Goal: Task Accomplishment & Management: Manage account settings

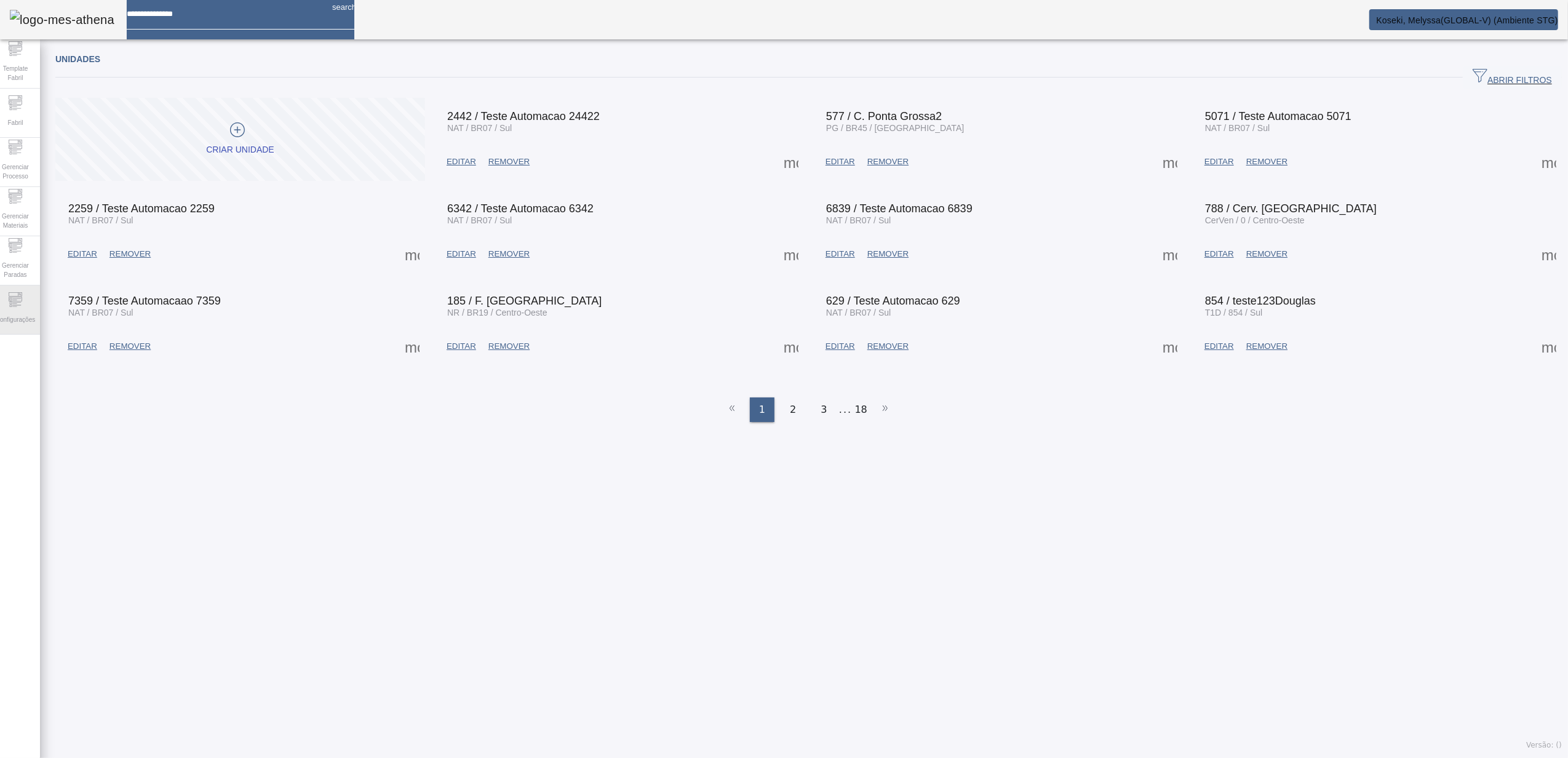
click at [22, 305] on icon at bounding box center [16, 300] width 15 height 15
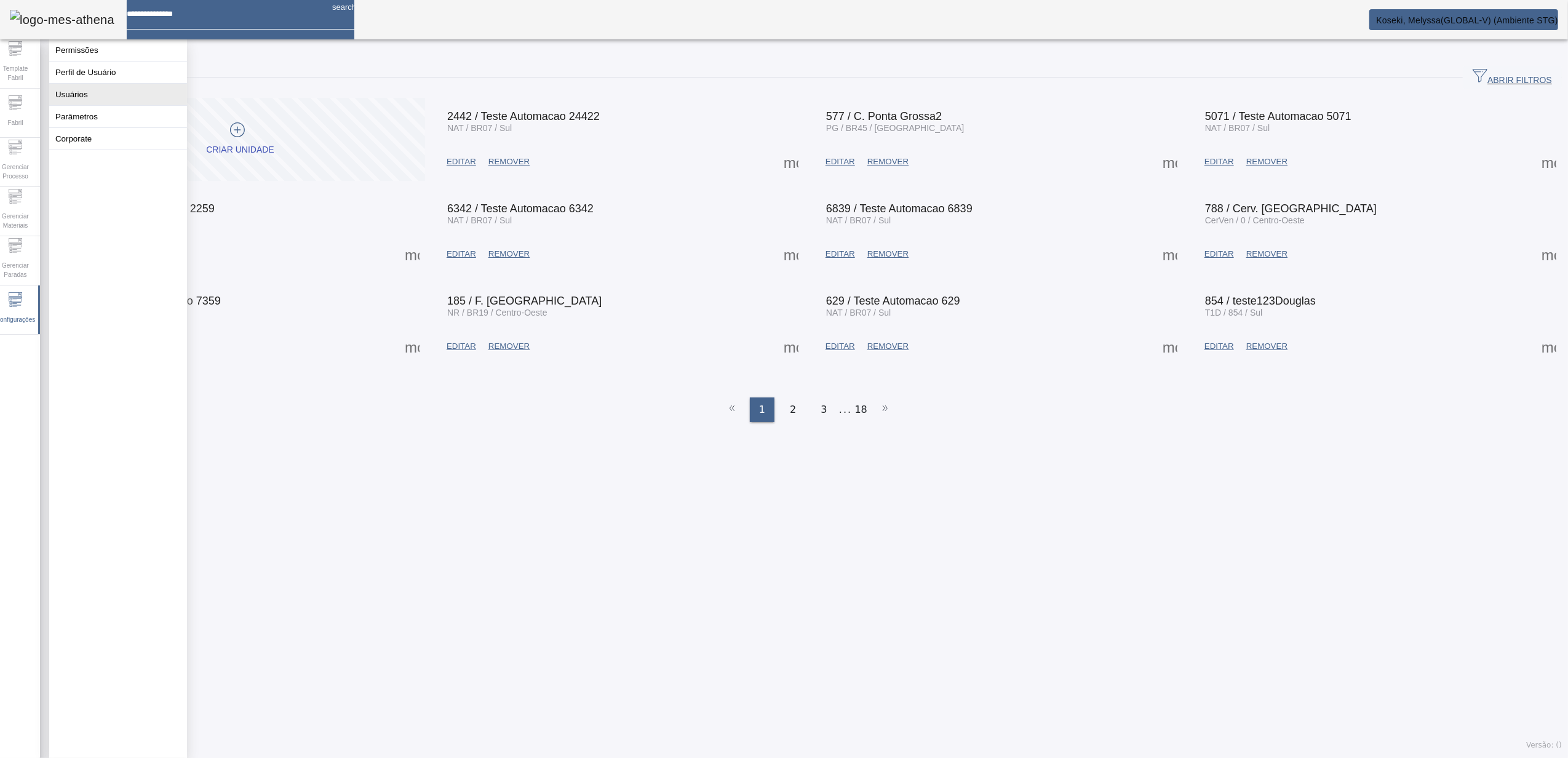
click at [107, 99] on button "Usuários" at bounding box center [118, 95] width 138 height 22
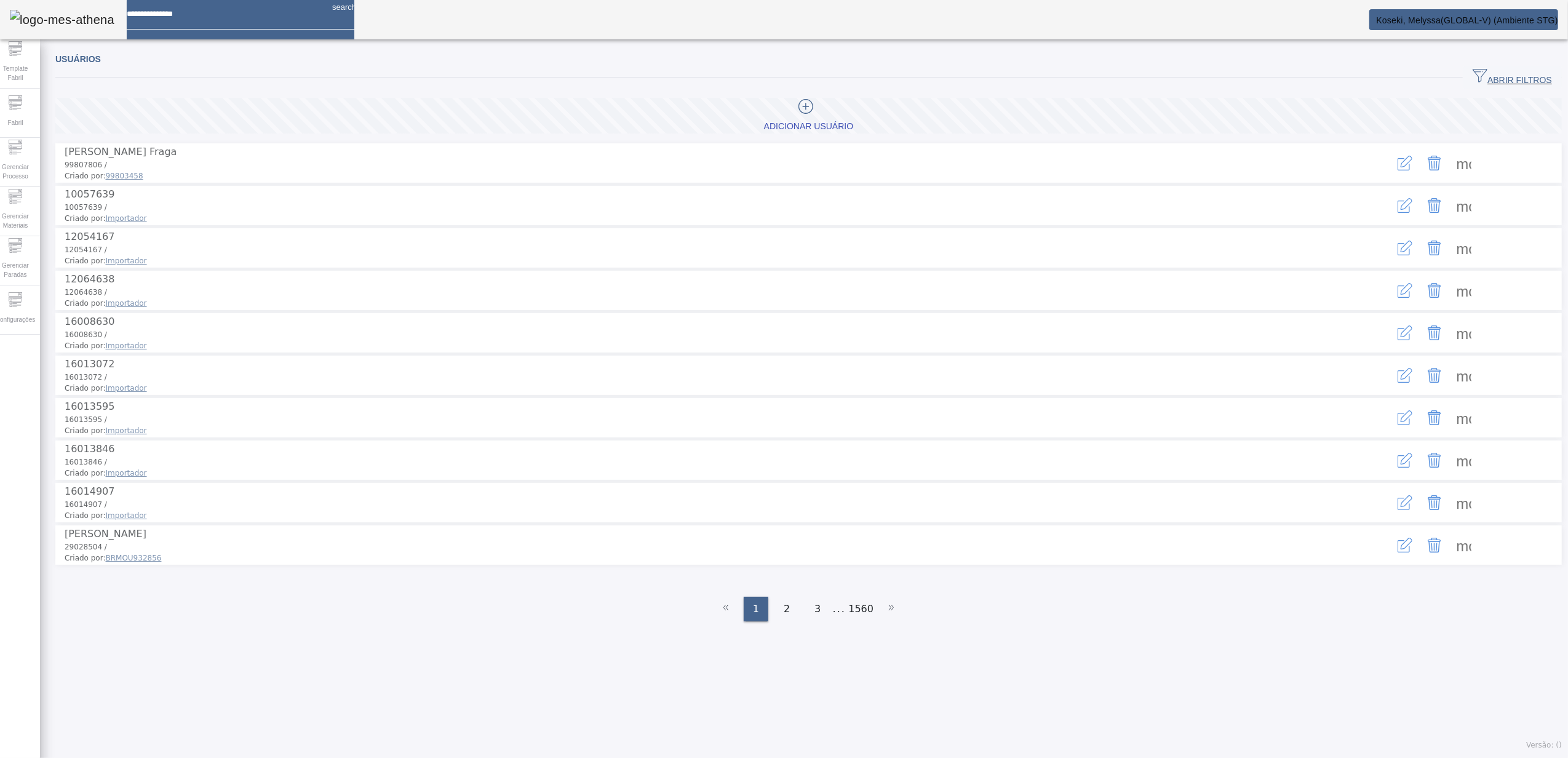
click at [1485, 82] on span "ABRIR FILTROS" at bounding box center [1511, 77] width 79 height 18
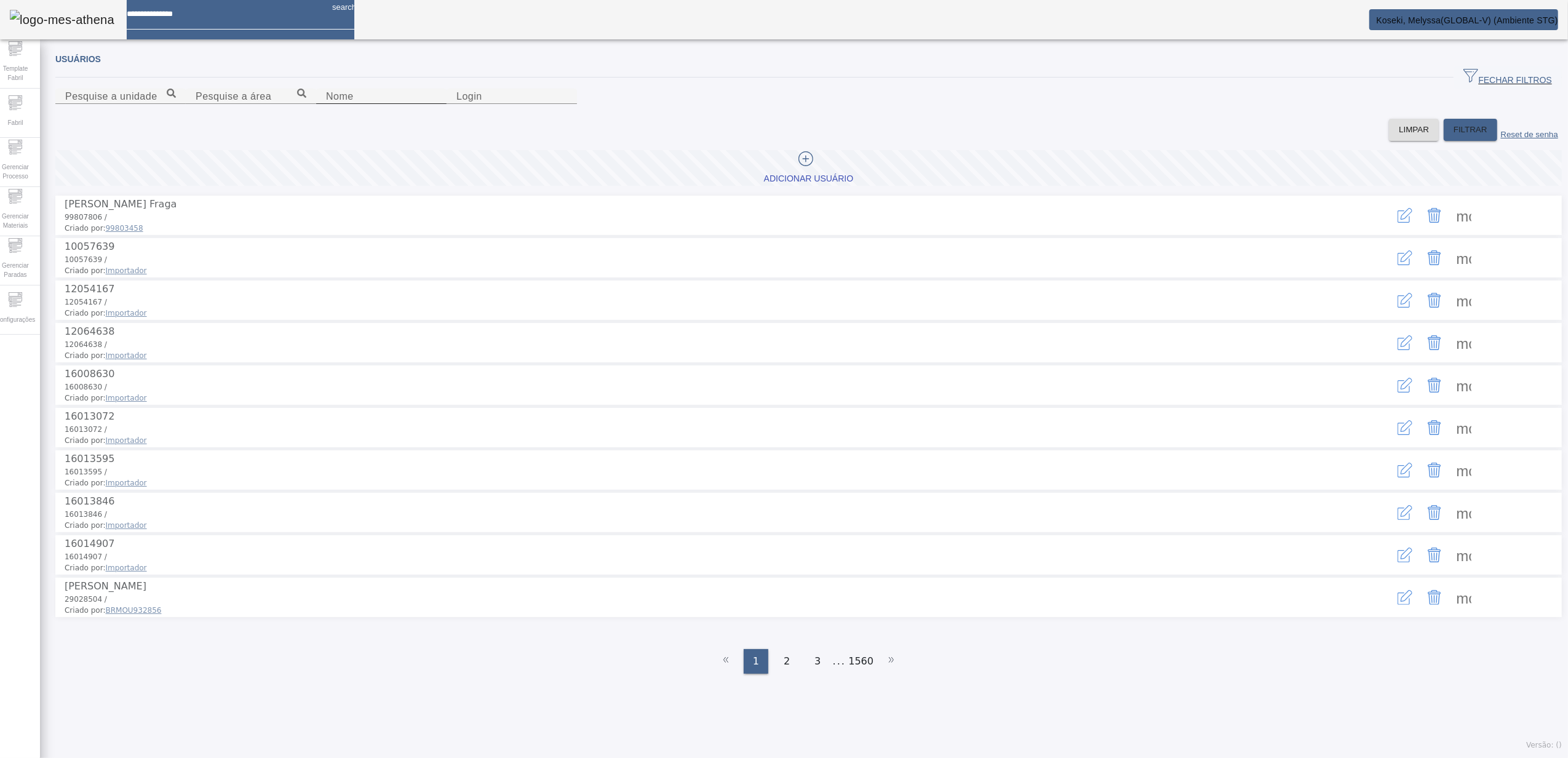
click at [405, 104] on input "Nome" at bounding box center [381, 97] width 111 height 15
type input "*******"
click at [1446, 145] on span at bounding box center [1470, 129] width 53 height 29
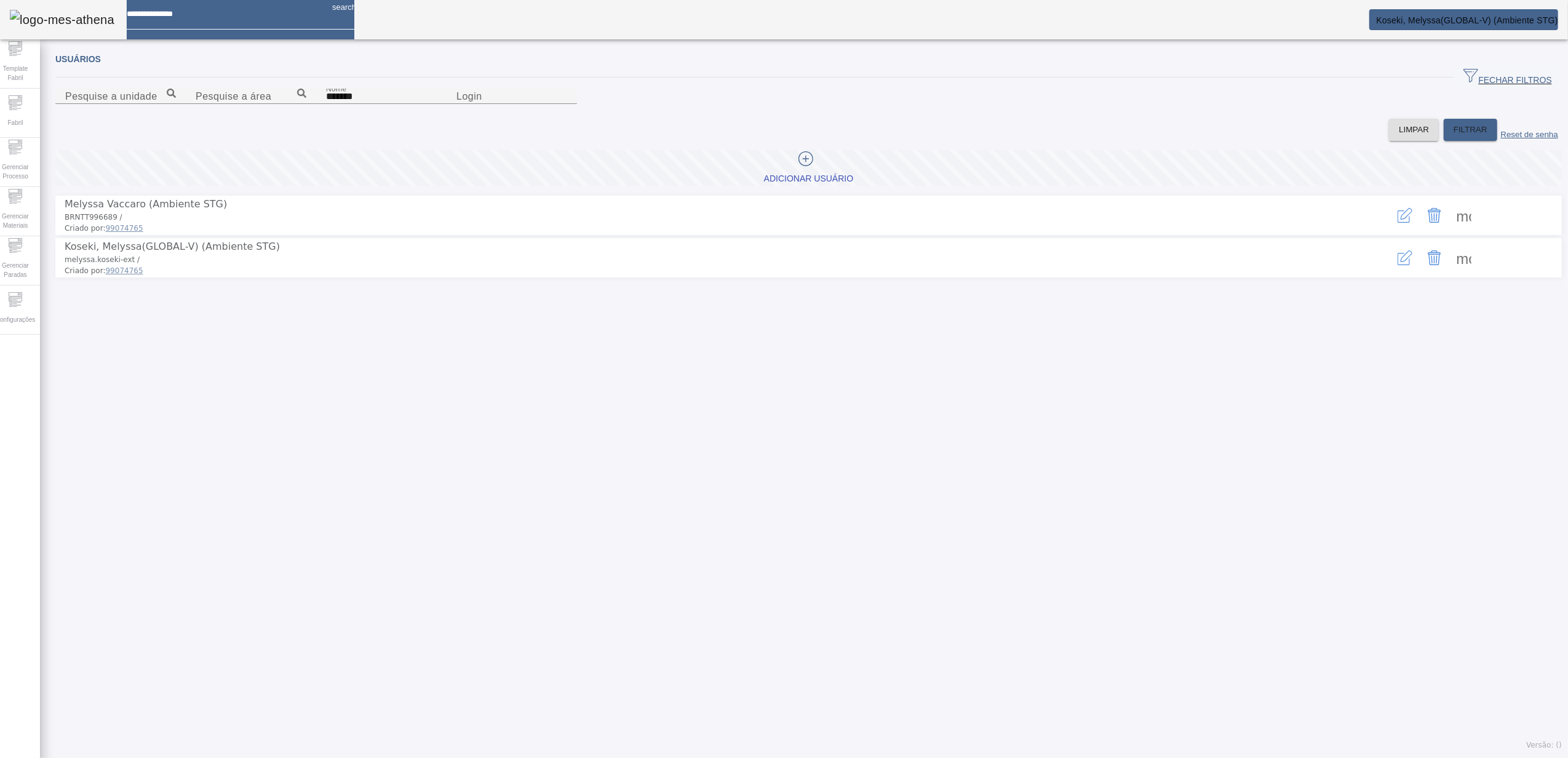
click at [1397, 265] on icon "button" at bounding box center [1405, 258] width 15 height 15
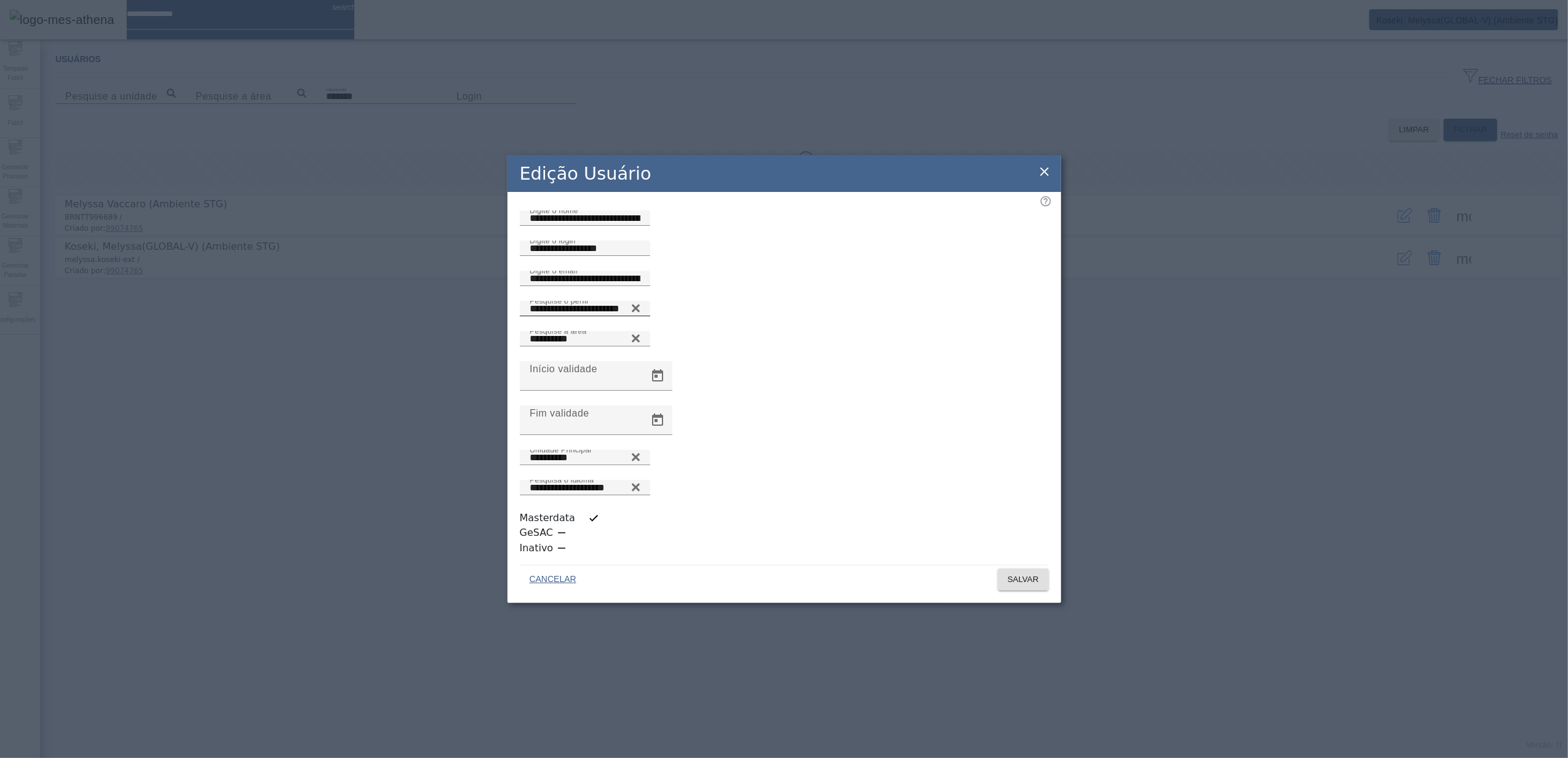
click at [552, 316] on input "**********" at bounding box center [585, 309] width 111 height 15
click at [554, 316] on input "**********" at bounding box center [585, 309] width 111 height 15
drag, startPoint x: 648, startPoint y: 399, endPoint x: 492, endPoint y: 399, distance: 156.0
click at [492, 399] on div "**********" at bounding box center [784, 379] width 1568 height 758
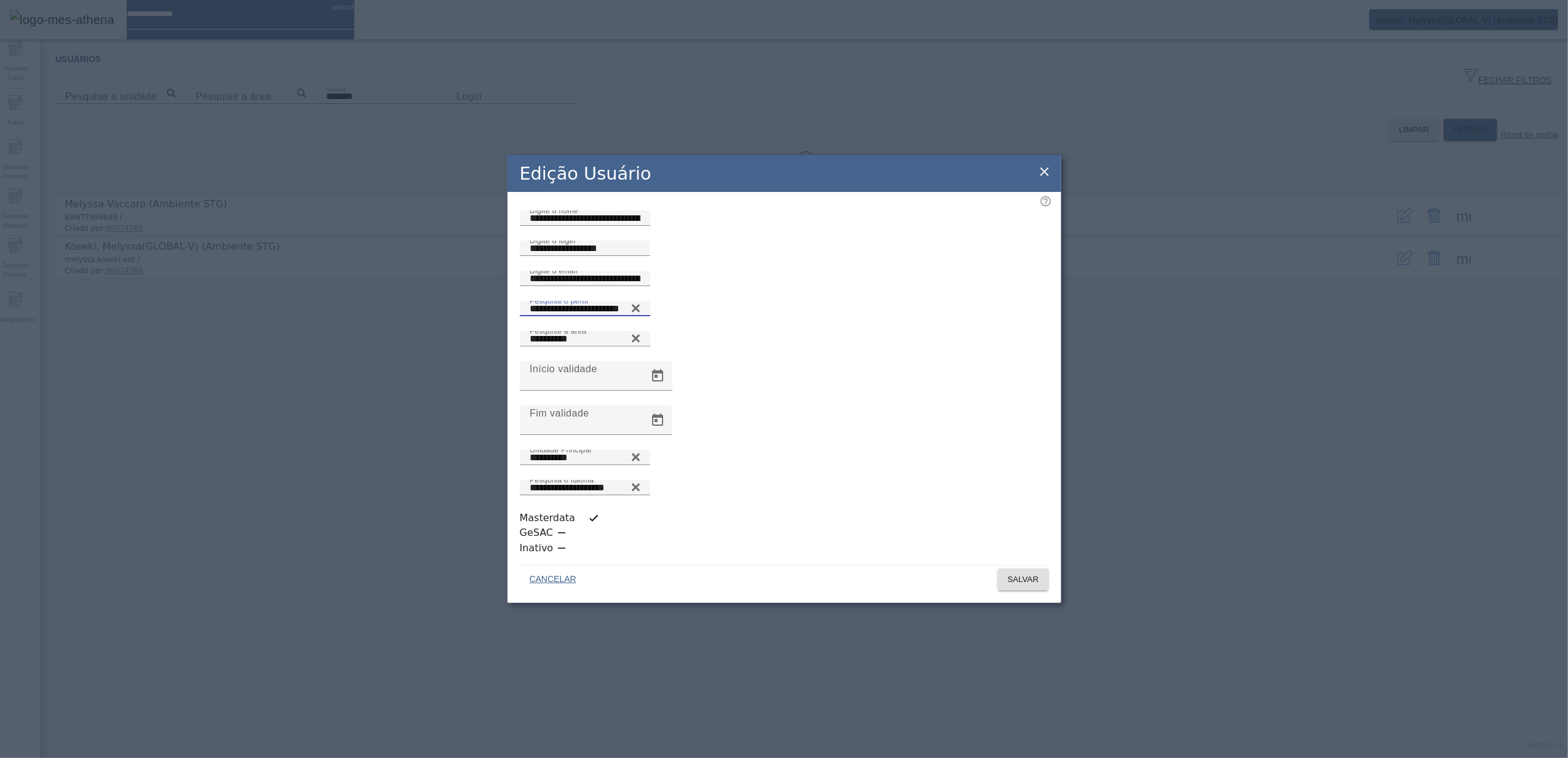
click at [214, 473] on div "**********" at bounding box center [784, 379] width 1568 height 758
click at [1049, 179] on icon at bounding box center [1045, 171] width 15 height 15
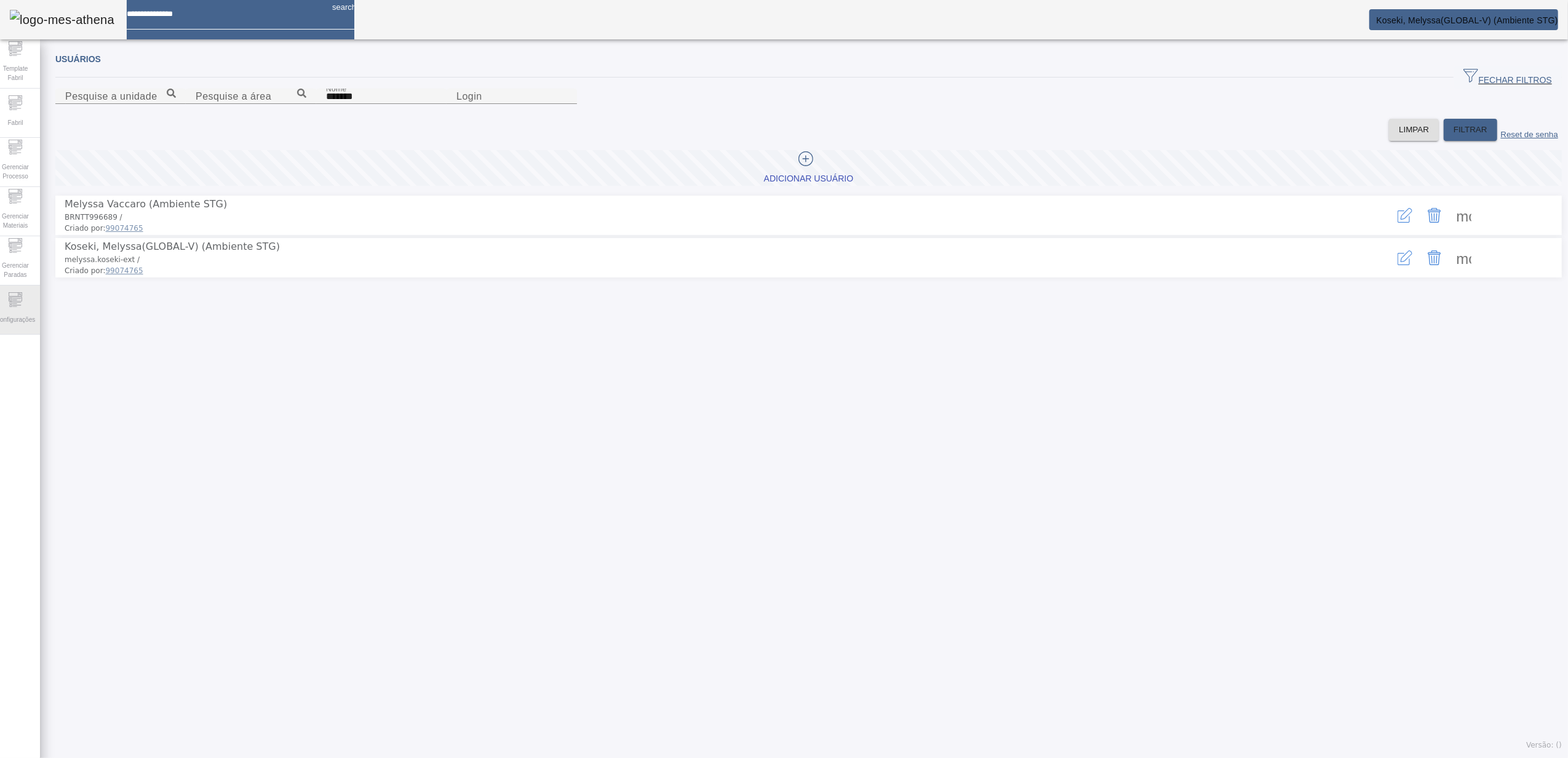
click at [31, 320] on span "Configurações" at bounding box center [15, 320] width 47 height 17
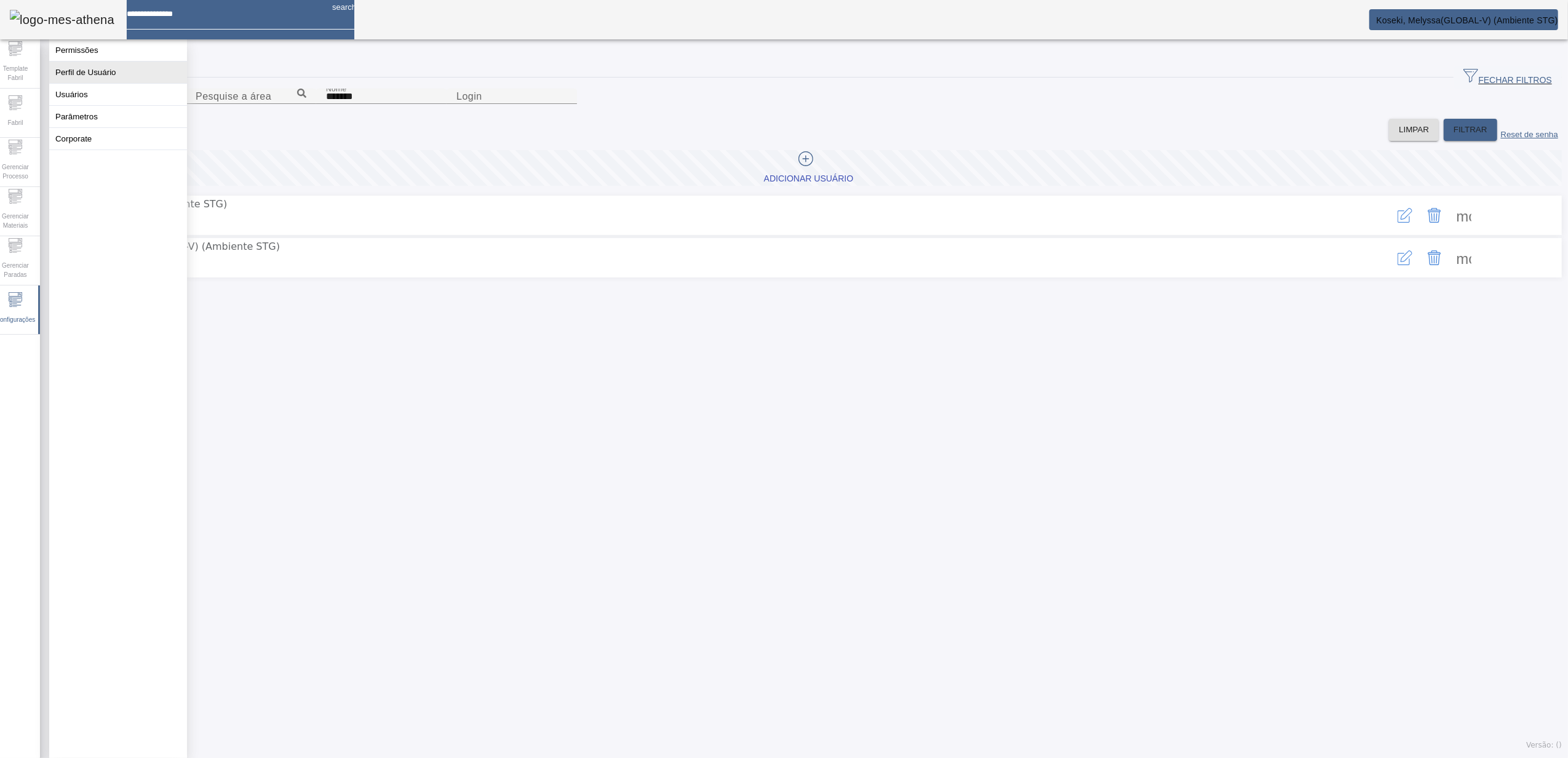
click at [121, 82] on button "Perfil de Usuário" at bounding box center [118, 72] width 138 height 22
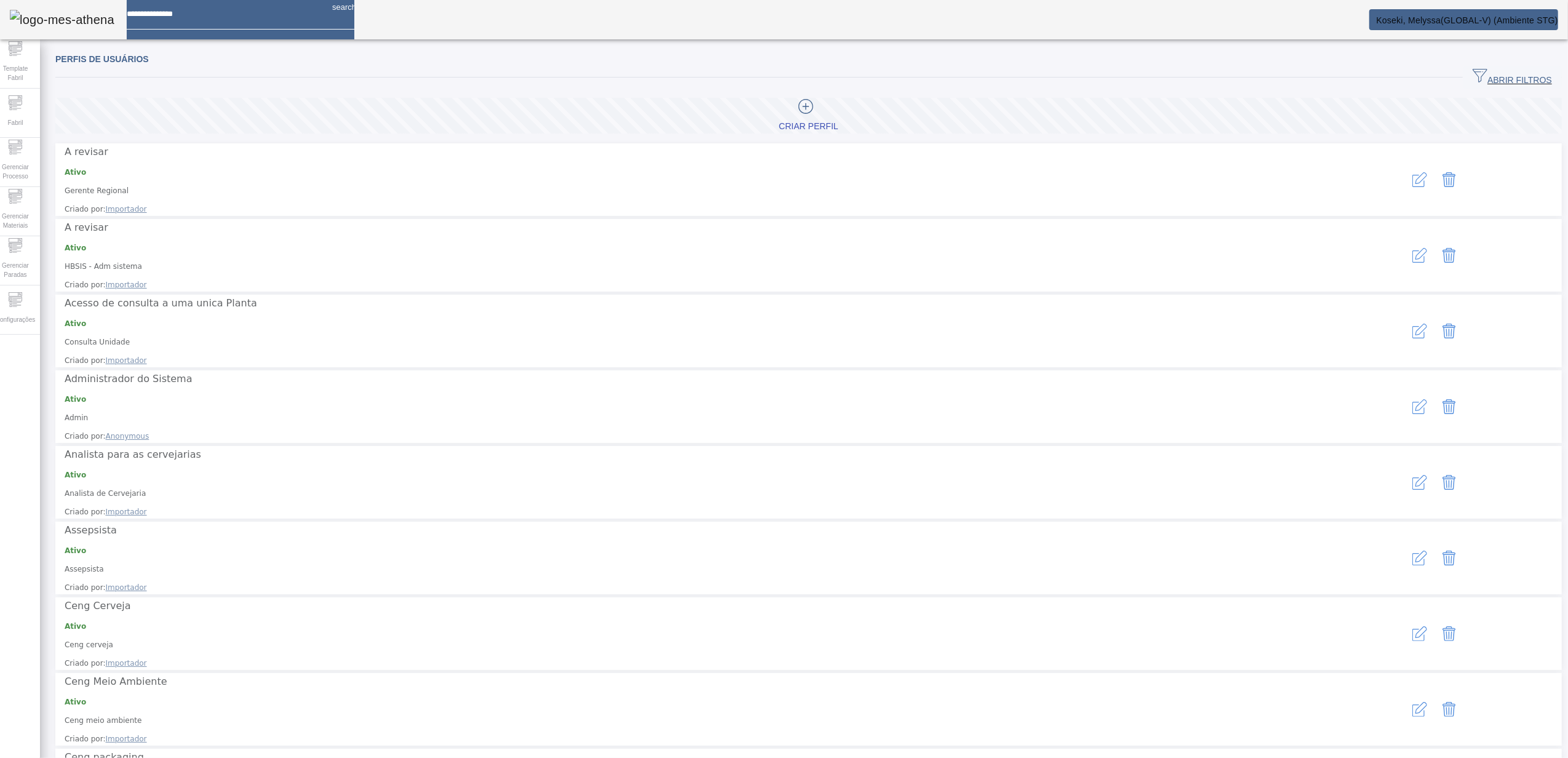
click at [1479, 77] on span "ABRIR FILTROS" at bounding box center [1511, 77] width 79 height 18
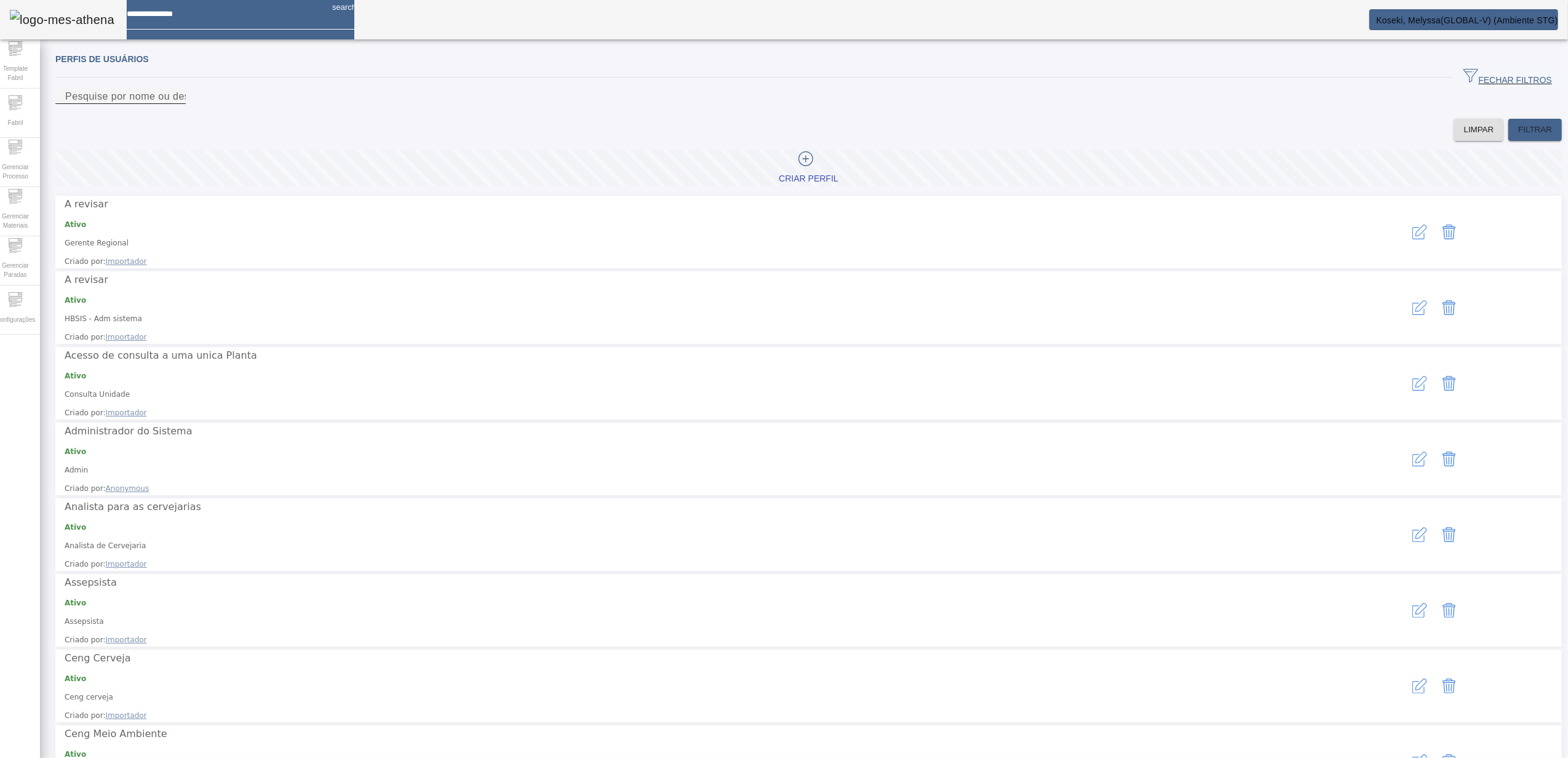
click at [176, 104] on input "Pesquise por nome ou descrição" at bounding box center [120, 97] width 111 height 15
paste input "**********"
type input "**********"
click at [1518, 136] on span "FILTRAR" at bounding box center [1535, 130] width 34 height 12
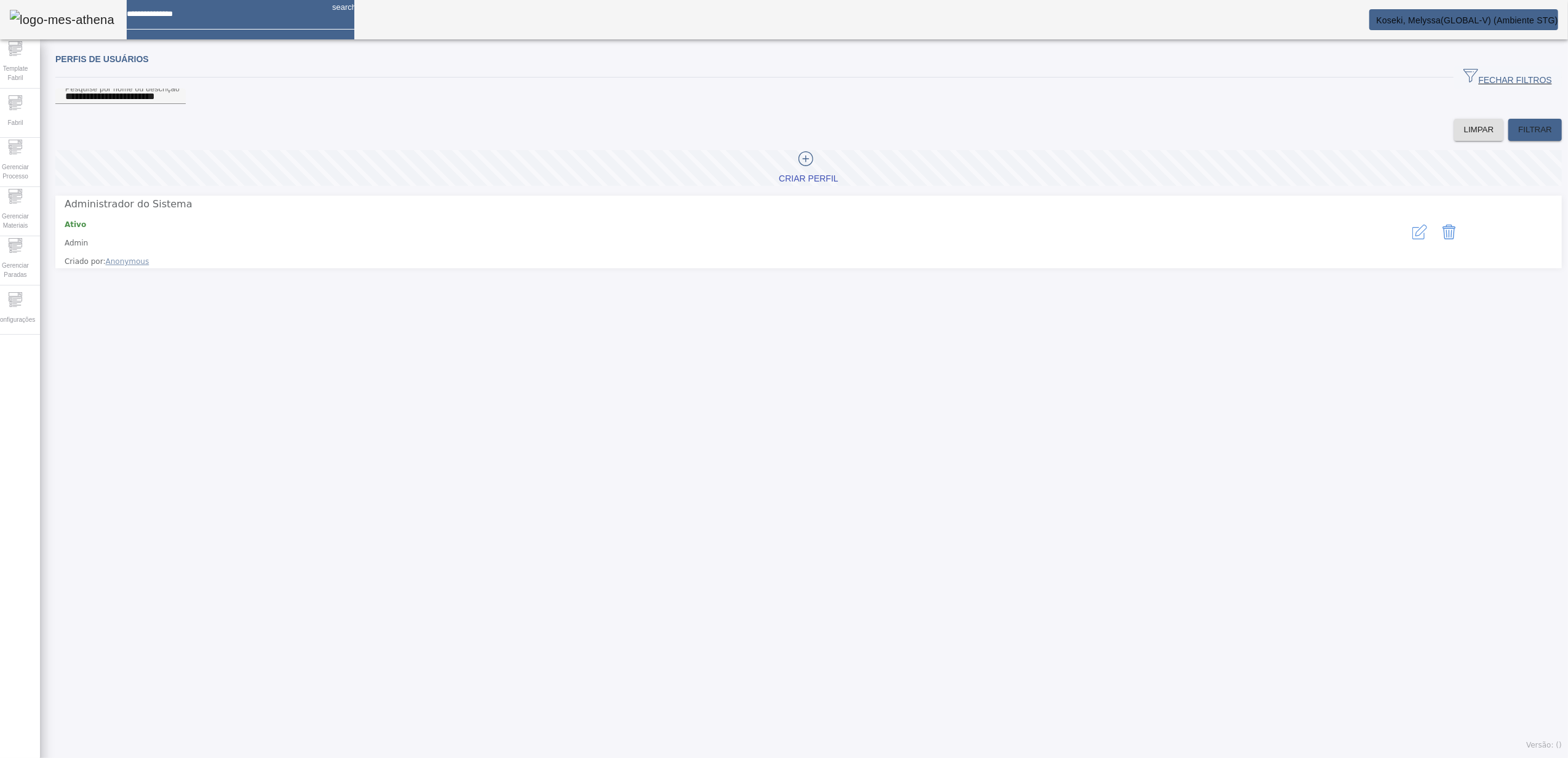
click at [1412, 240] on icon "button" at bounding box center [1420, 232] width 15 height 15
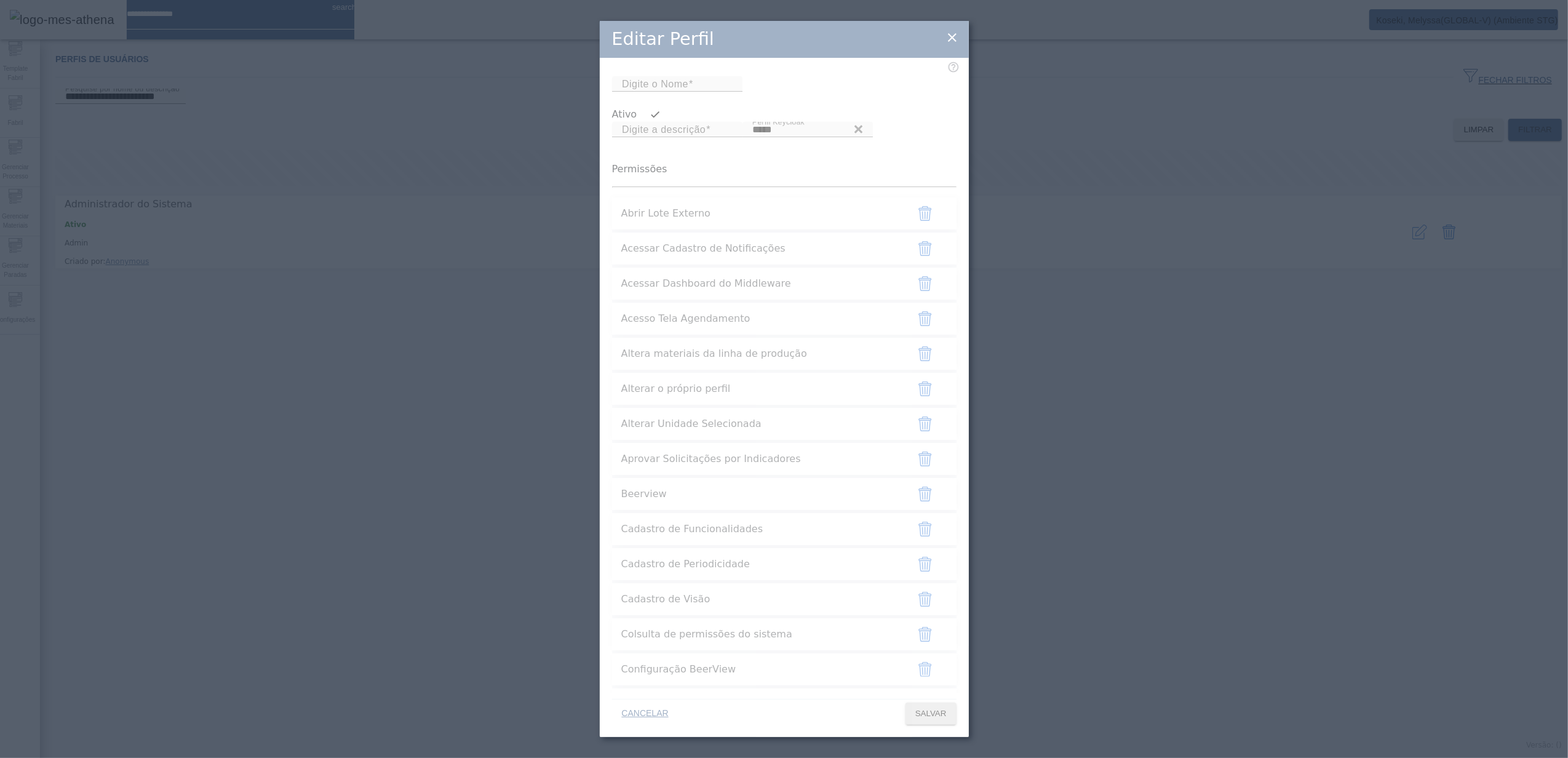
type input "*****"
type input "**********"
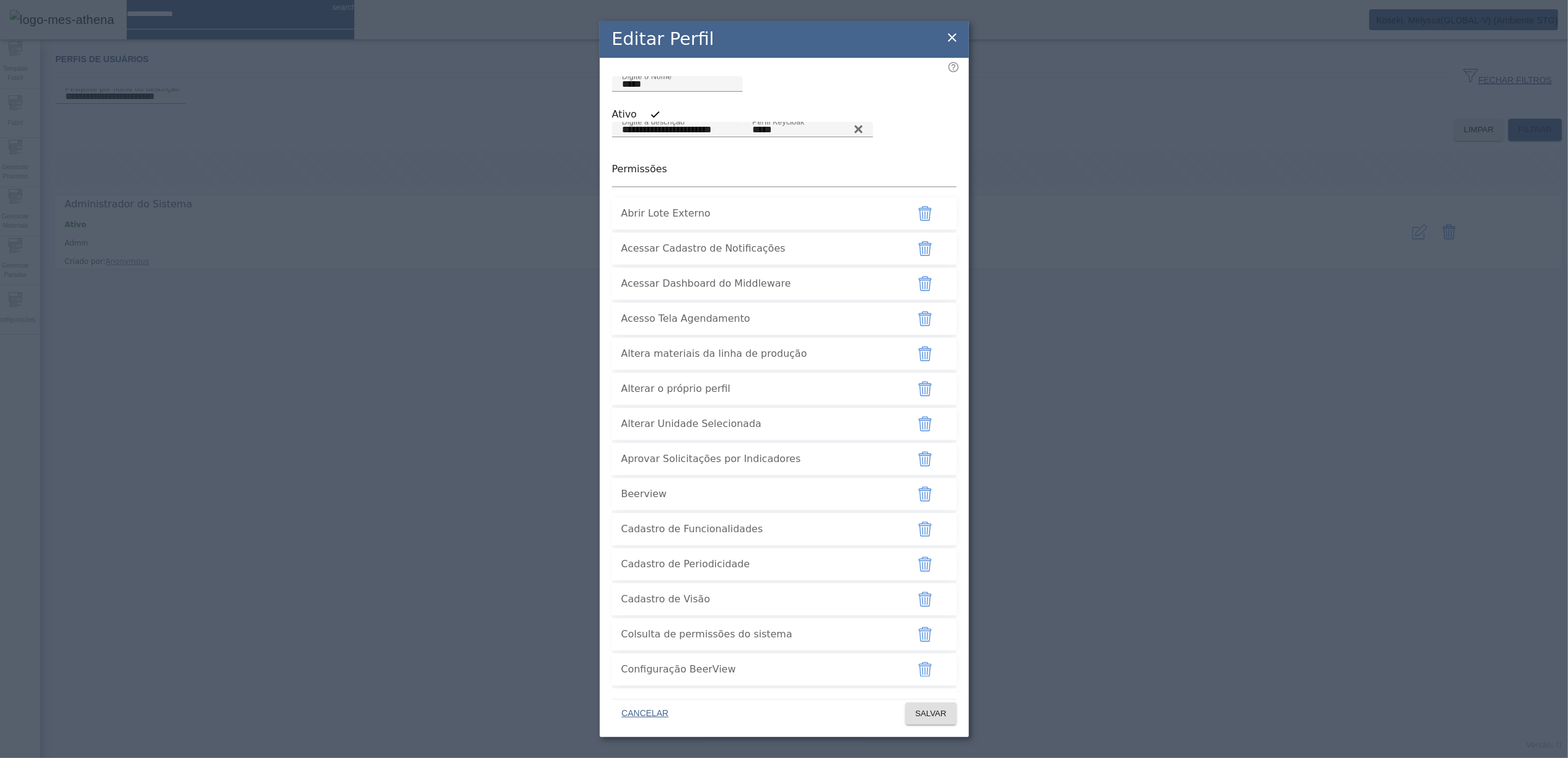
drag, startPoint x: 620, startPoint y: 517, endPoint x: 787, endPoint y: 522, distance: 167.1
click at [787, 475] on li "Aprovar Solicitações por Indicadores" at bounding box center [784, 458] width 344 height 32
click at [954, 34] on icon at bounding box center [952, 37] width 8 height 8
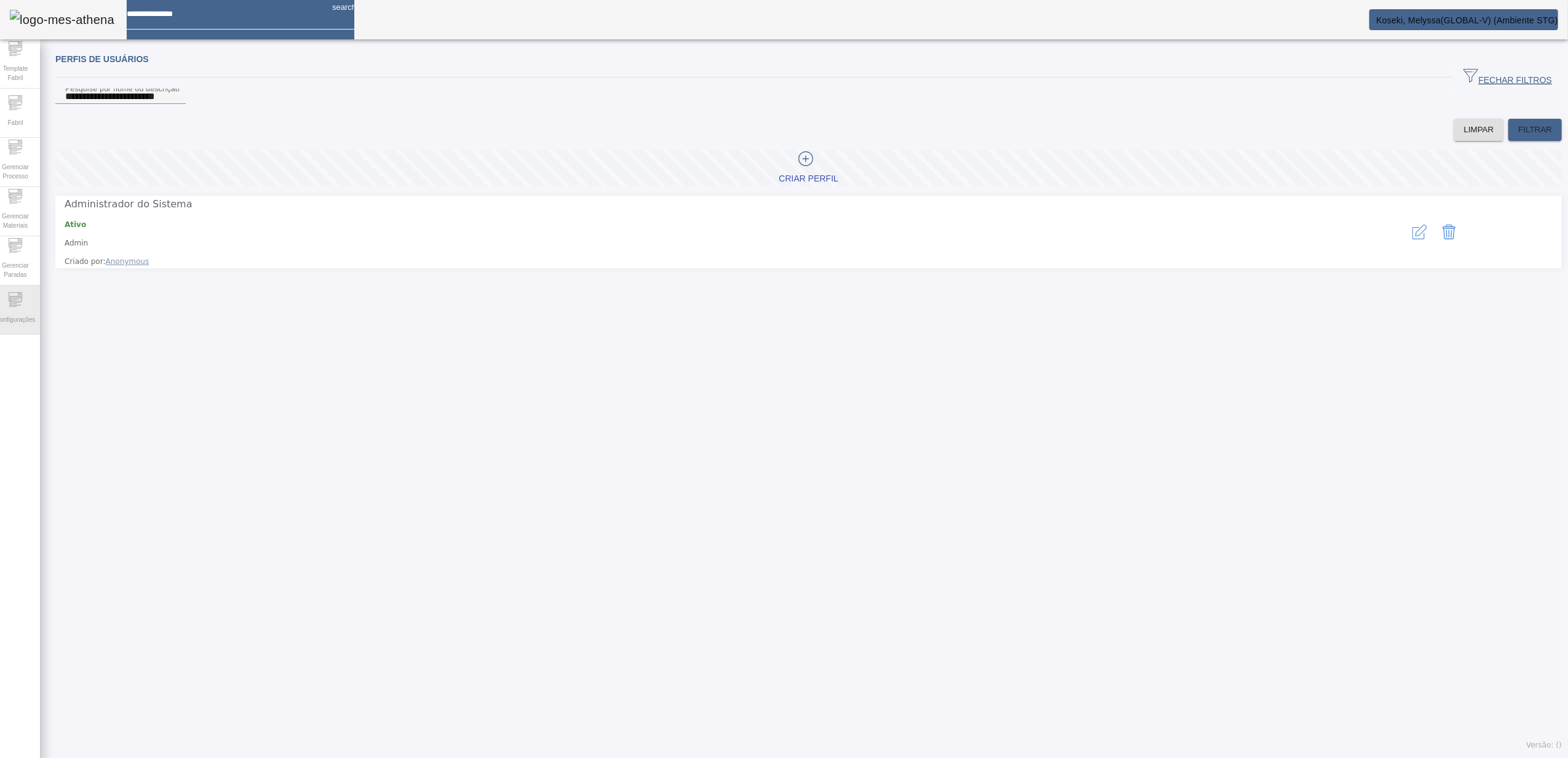
click at [27, 320] on span "Configurações" at bounding box center [15, 320] width 47 height 17
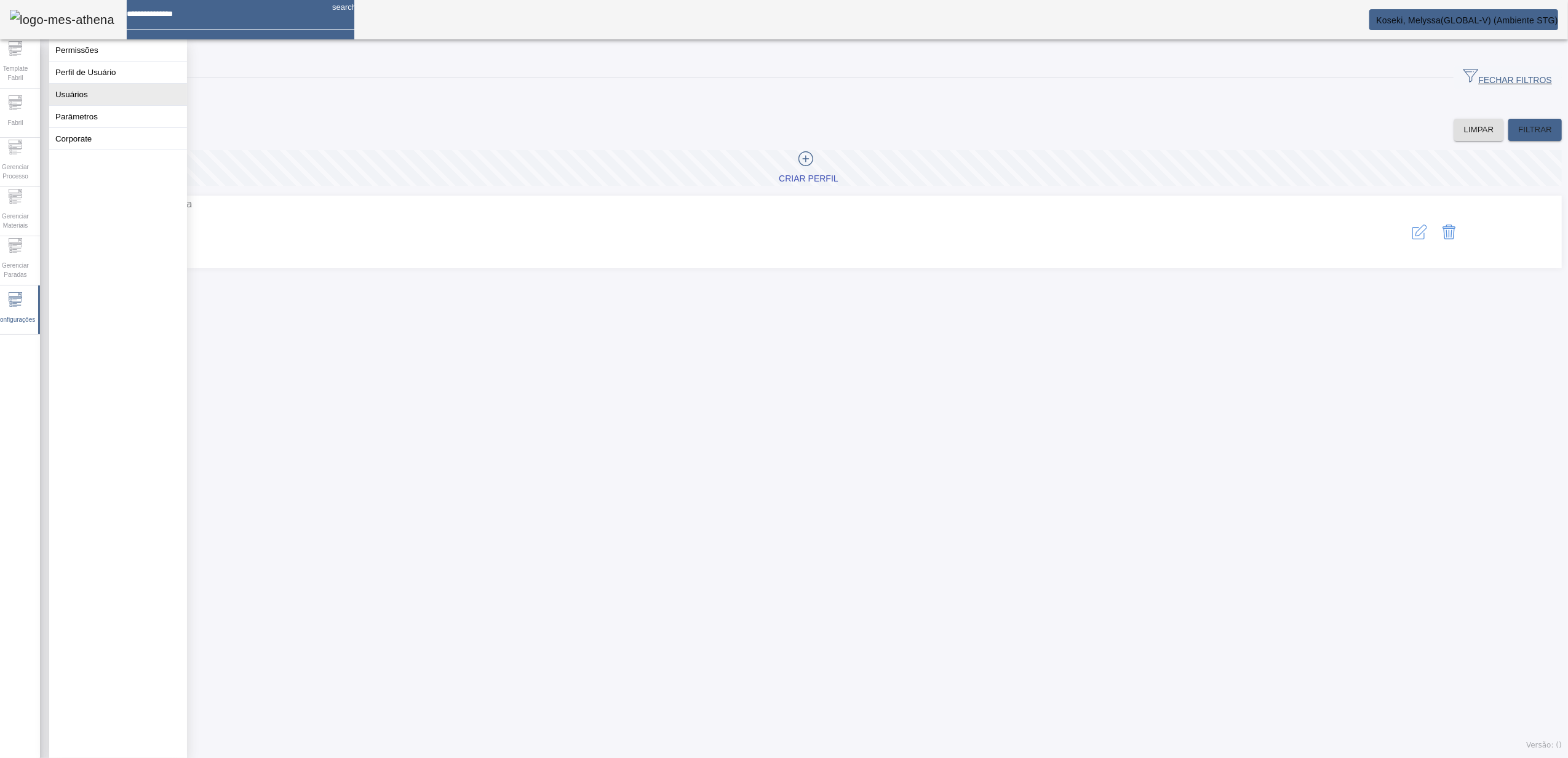
click at [84, 102] on button "Usuários" at bounding box center [118, 95] width 138 height 22
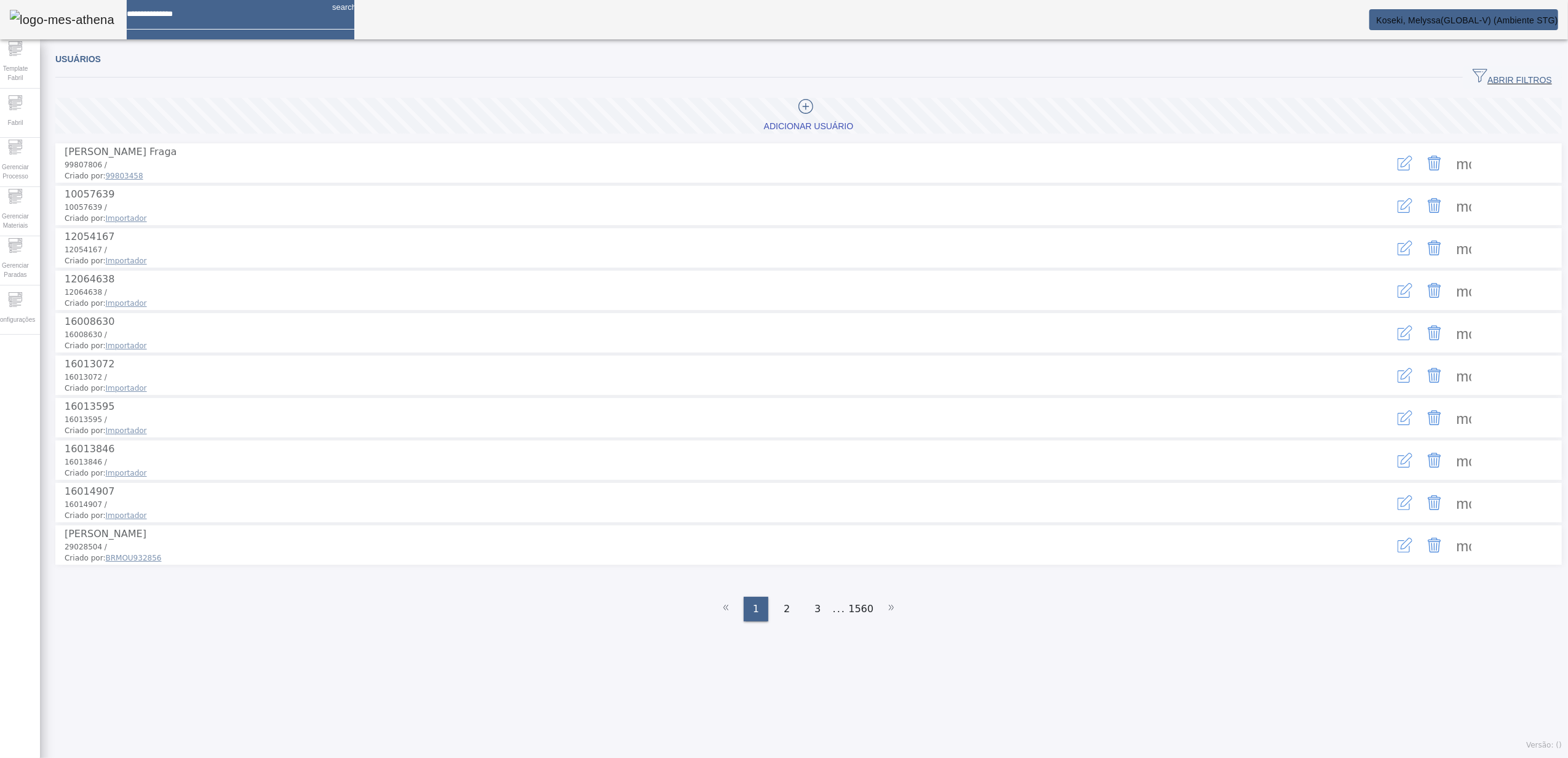
click at [1495, 77] on span "ABRIR FILTROS" at bounding box center [1511, 77] width 79 height 18
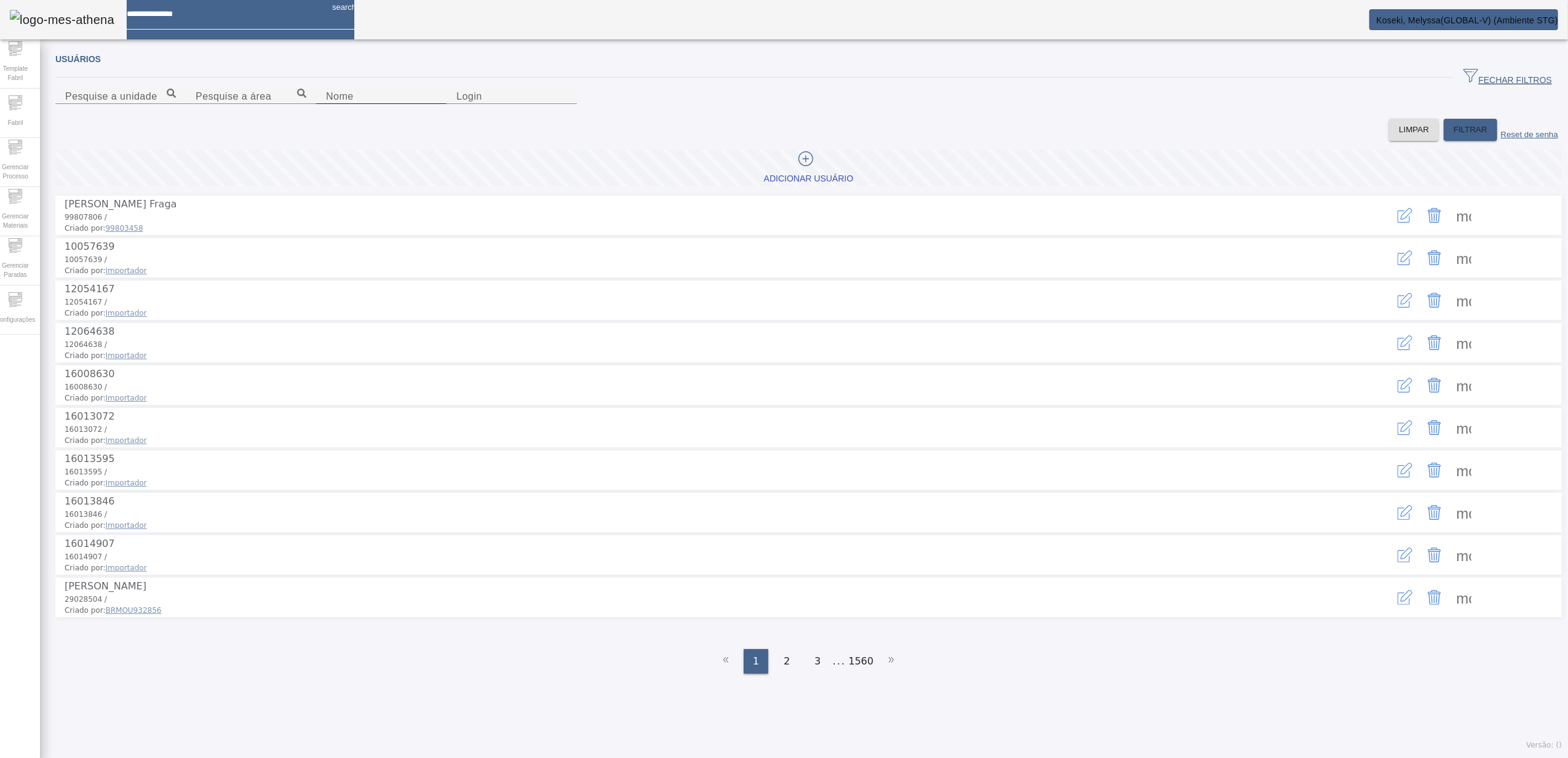
click at [326, 104] on input "Nome" at bounding box center [381, 97] width 111 height 15
type input "*******"
click at [1453, 136] on span "FILTRAR" at bounding box center [1470, 130] width 34 height 12
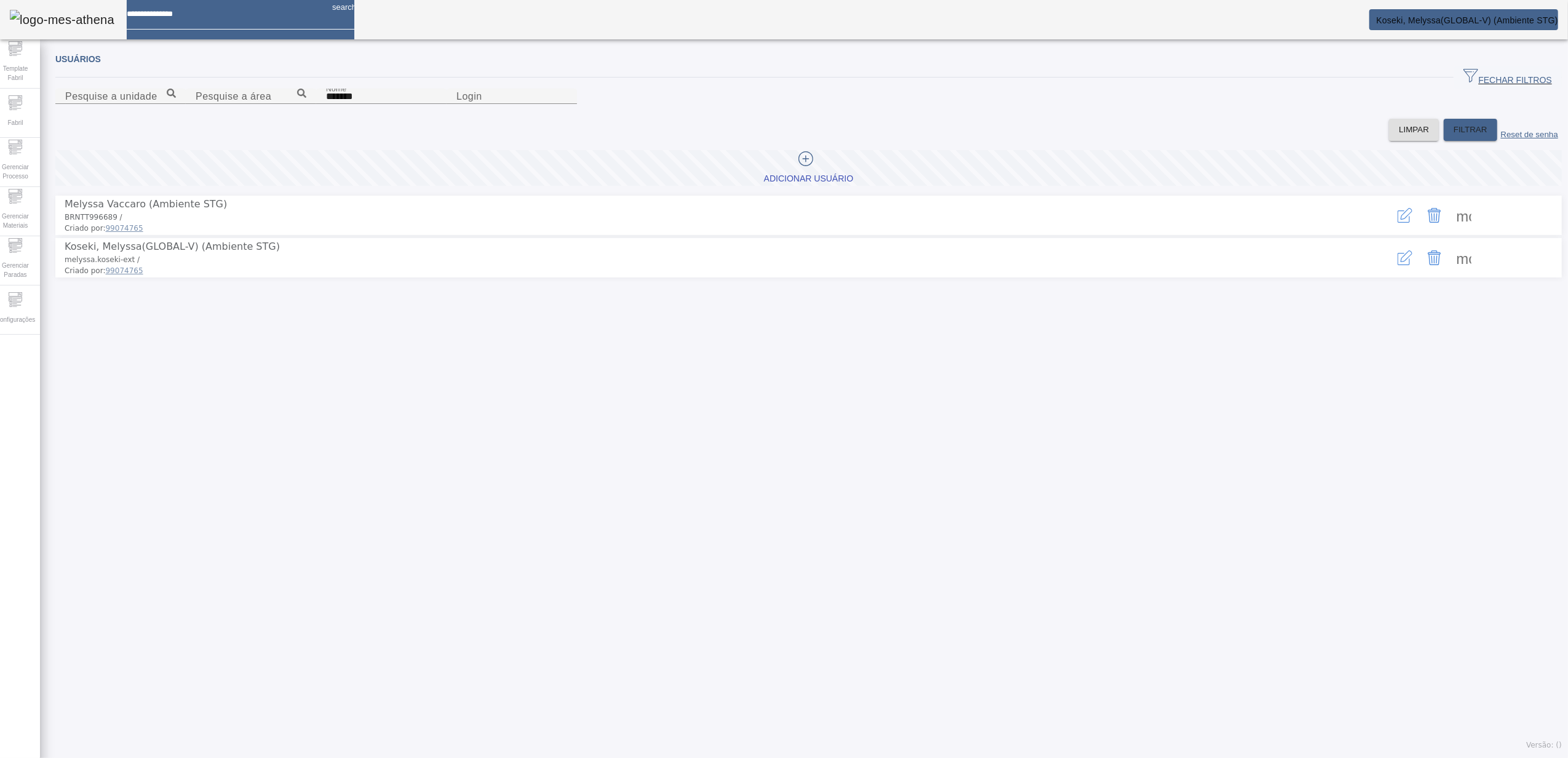
click at [1455, 273] on span at bounding box center [1463, 257] width 29 height 29
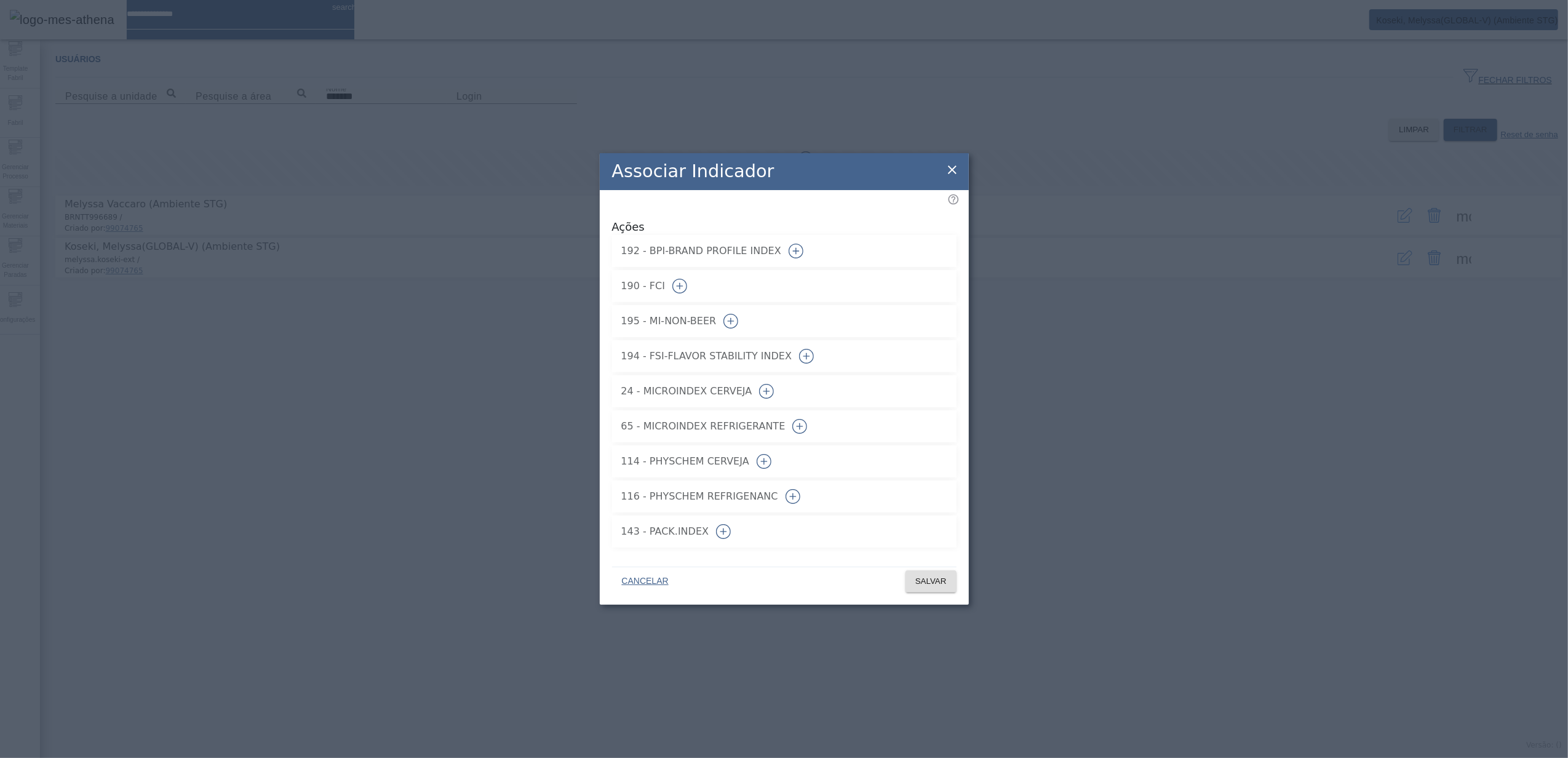
click at [804, 244] on icon "button" at bounding box center [796, 251] width 15 height 15
click at [687, 279] on icon "button" at bounding box center [680, 286] width 15 height 15
click at [738, 314] on icon "button" at bounding box center [730, 321] width 15 height 15
click at [814, 357] on icon "button" at bounding box center [806, 356] width 15 height 15
click at [781, 394] on button "button" at bounding box center [766, 390] width 29 height 29
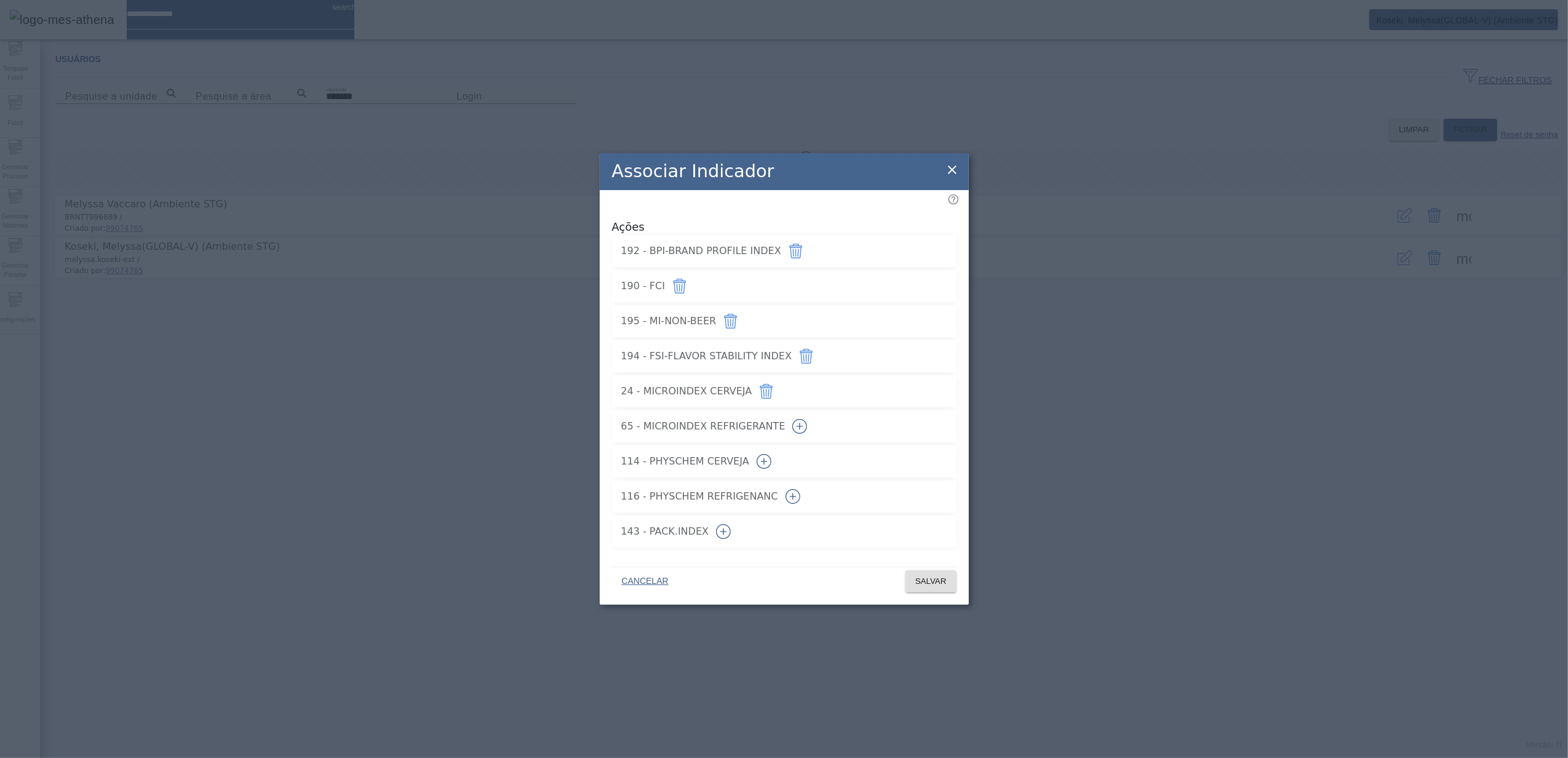
click at [807, 419] on icon "button" at bounding box center [799, 427] width 15 height 15
click at [779, 447] on button "button" at bounding box center [764, 461] width 29 height 29
click at [800, 497] on icon "button" at bounding box center [793, 497] width 15 height 15
click at [730, 524] on icon "button" at bounding box center [724, 532] width 15 height 15
click at [933, 575] on span "SALVAR" at bounding box center [931, 581] width 32 height 12
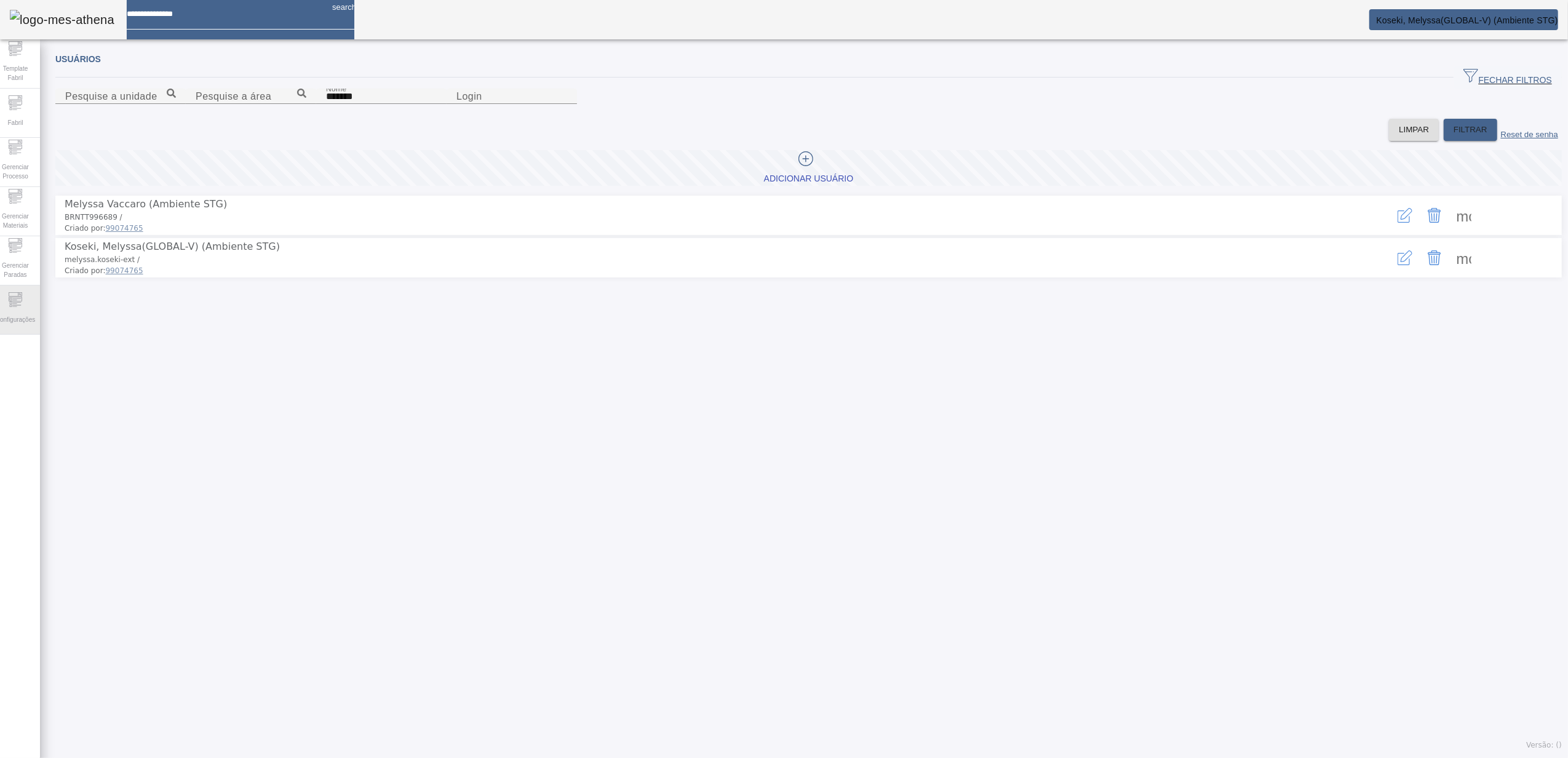
click at [40, 310] on div "Configurações" at bounding box center [15, 310] width 49 height 49
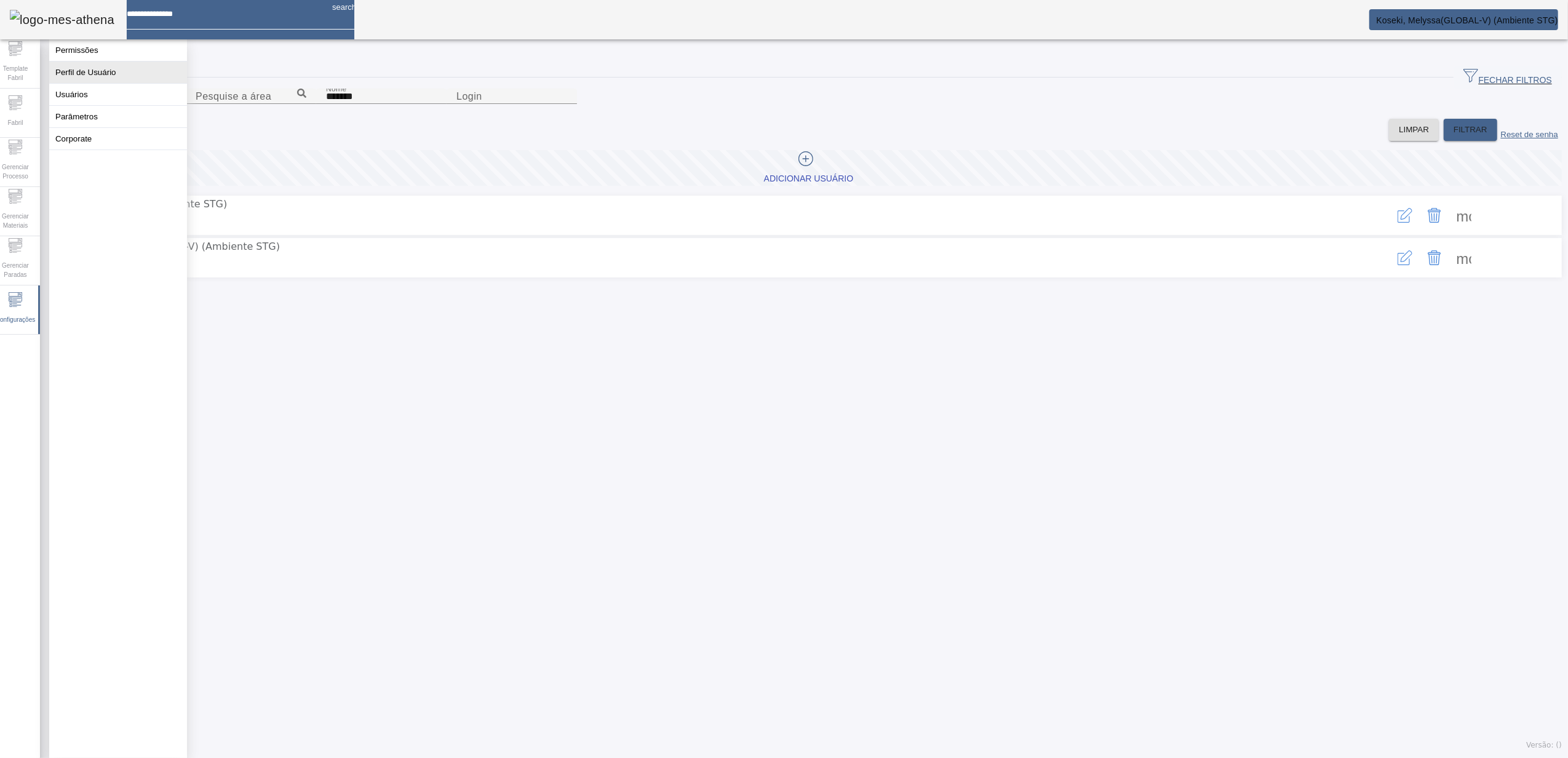
click at [87, 82] on button "Perfil de Usuário" at bounding box center [118, 72] width 138 height 22
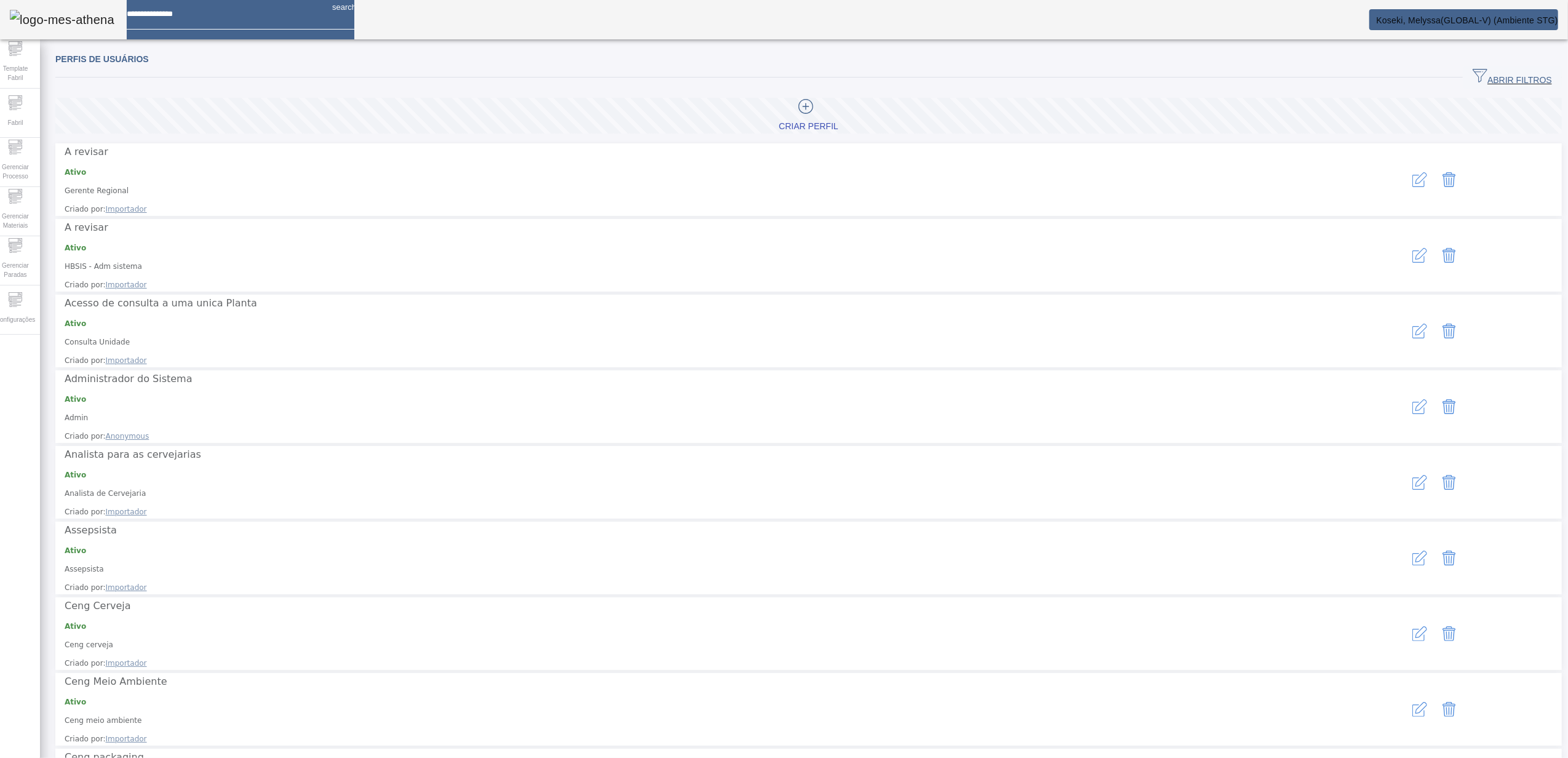
click at [1477, 72] on span "ABRIR FILTROS" at bounding box center [1511, 77] width 79 height 18
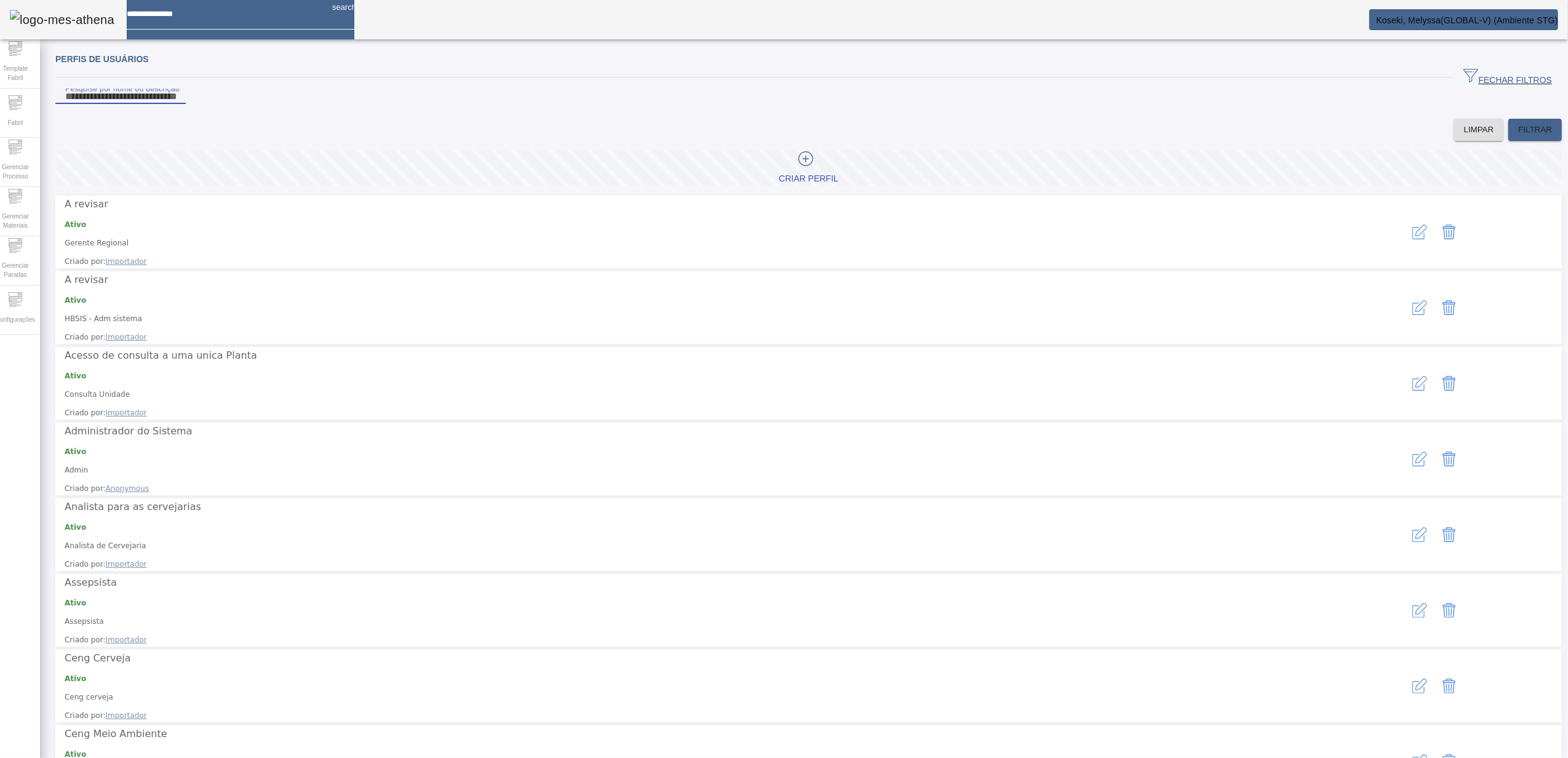
click at [176, 104] on input "Pesquise por nome ou descrição" at bounding box center [120, 97] width 111 height 15
paste input "**********"
type input "**********"
click at [1508, 145] on span at bounding box center [1535, 129] width 53 height 29
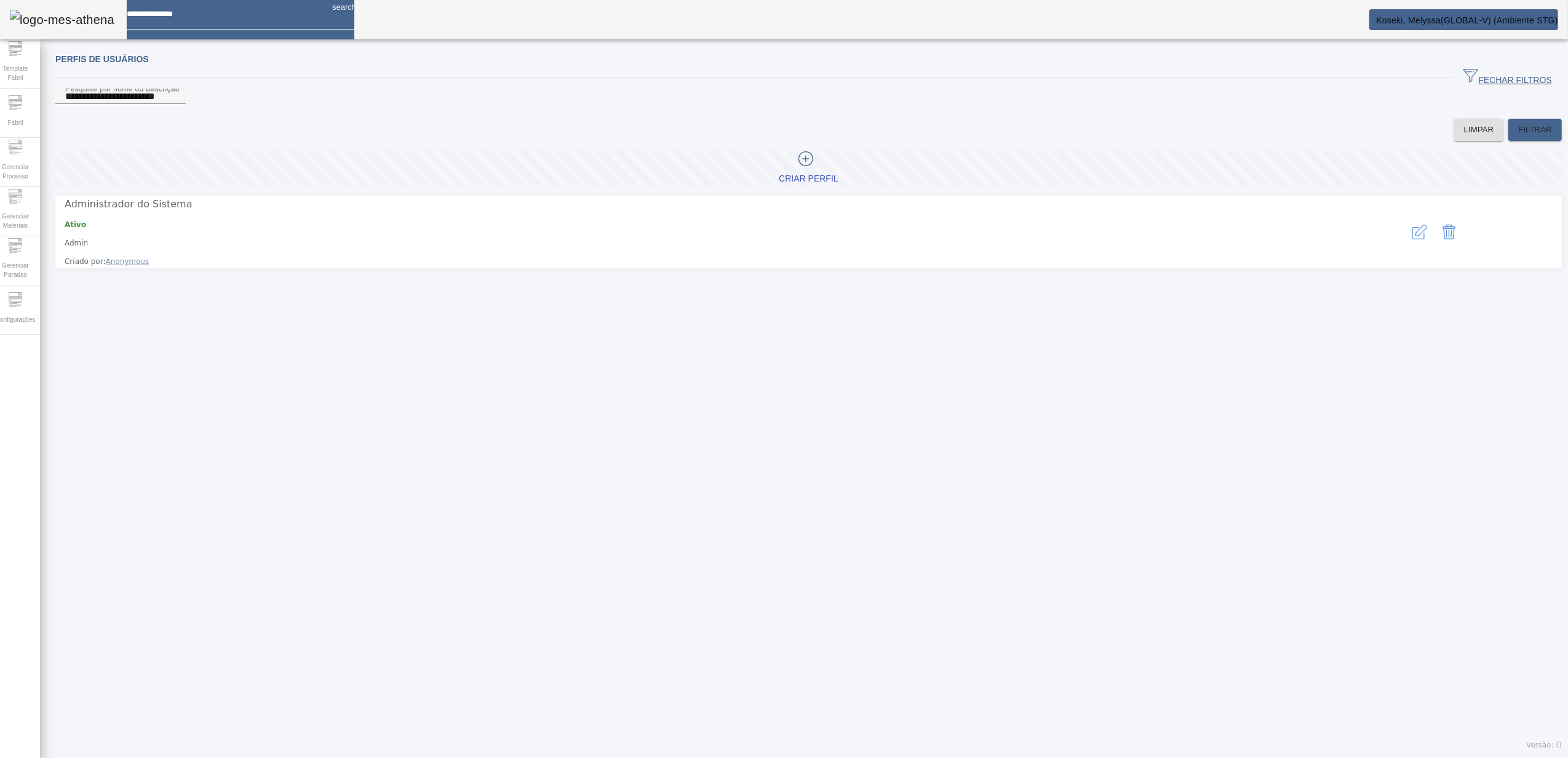
click at [1412, 235] on icon "button" at bounding box center [1420, 232] width 15 height 15
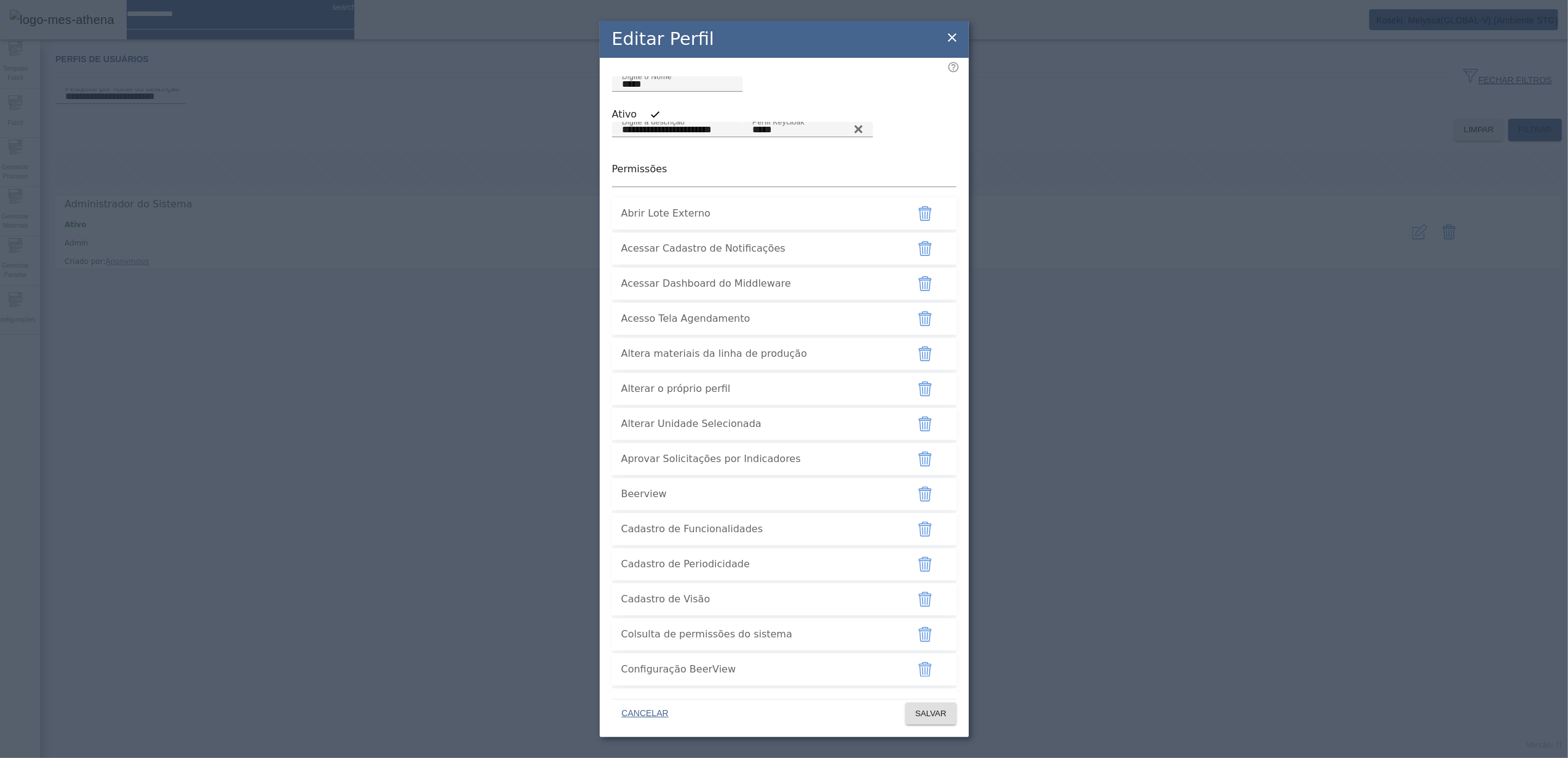
scroll to position [82, 0]
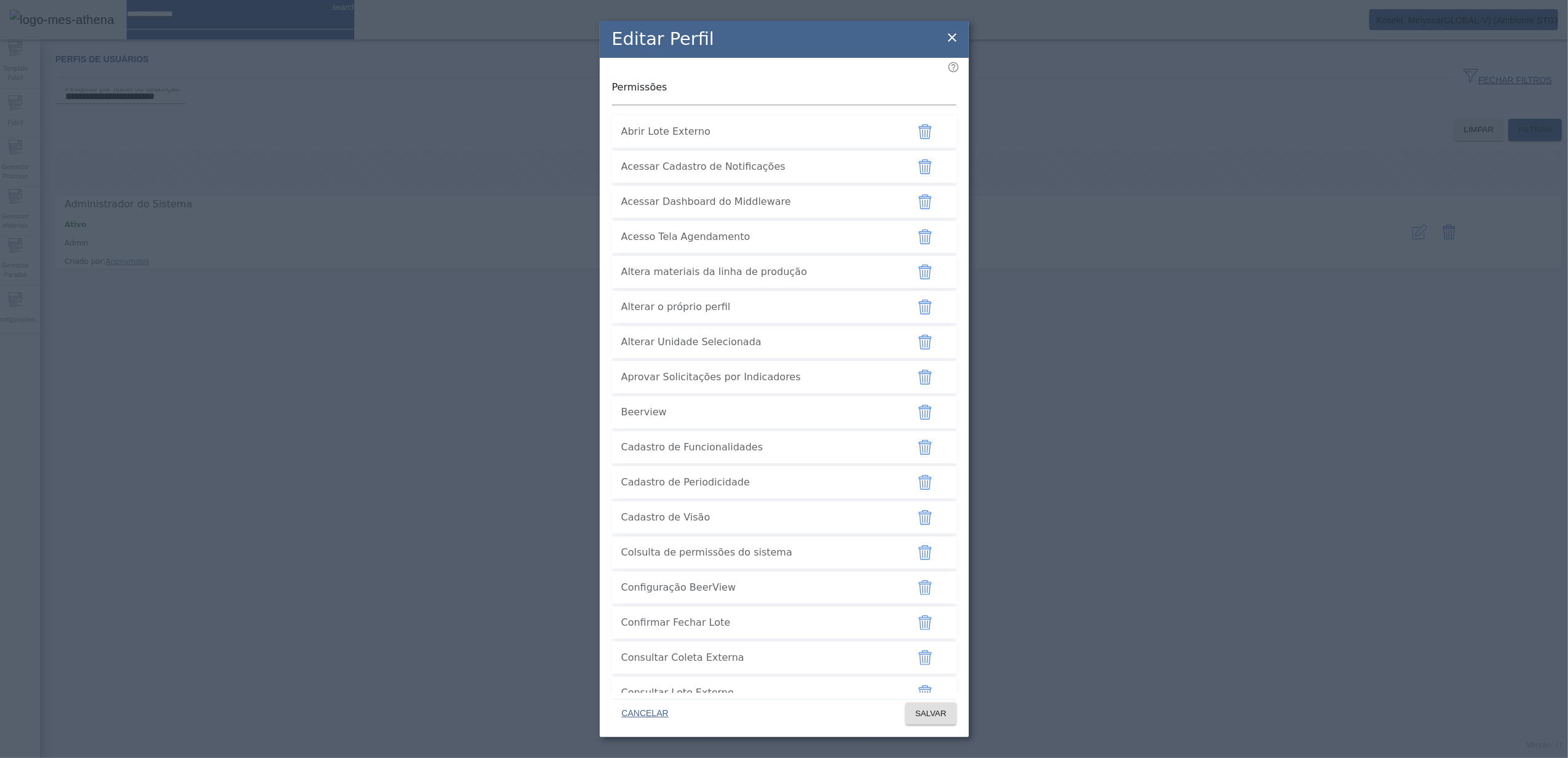
click at [927, 383] on icon "button" at bounding box center [927, 379] width 1 height 8
click at [930, 722] on span at bounding box center [930, 713] width 51 height 29
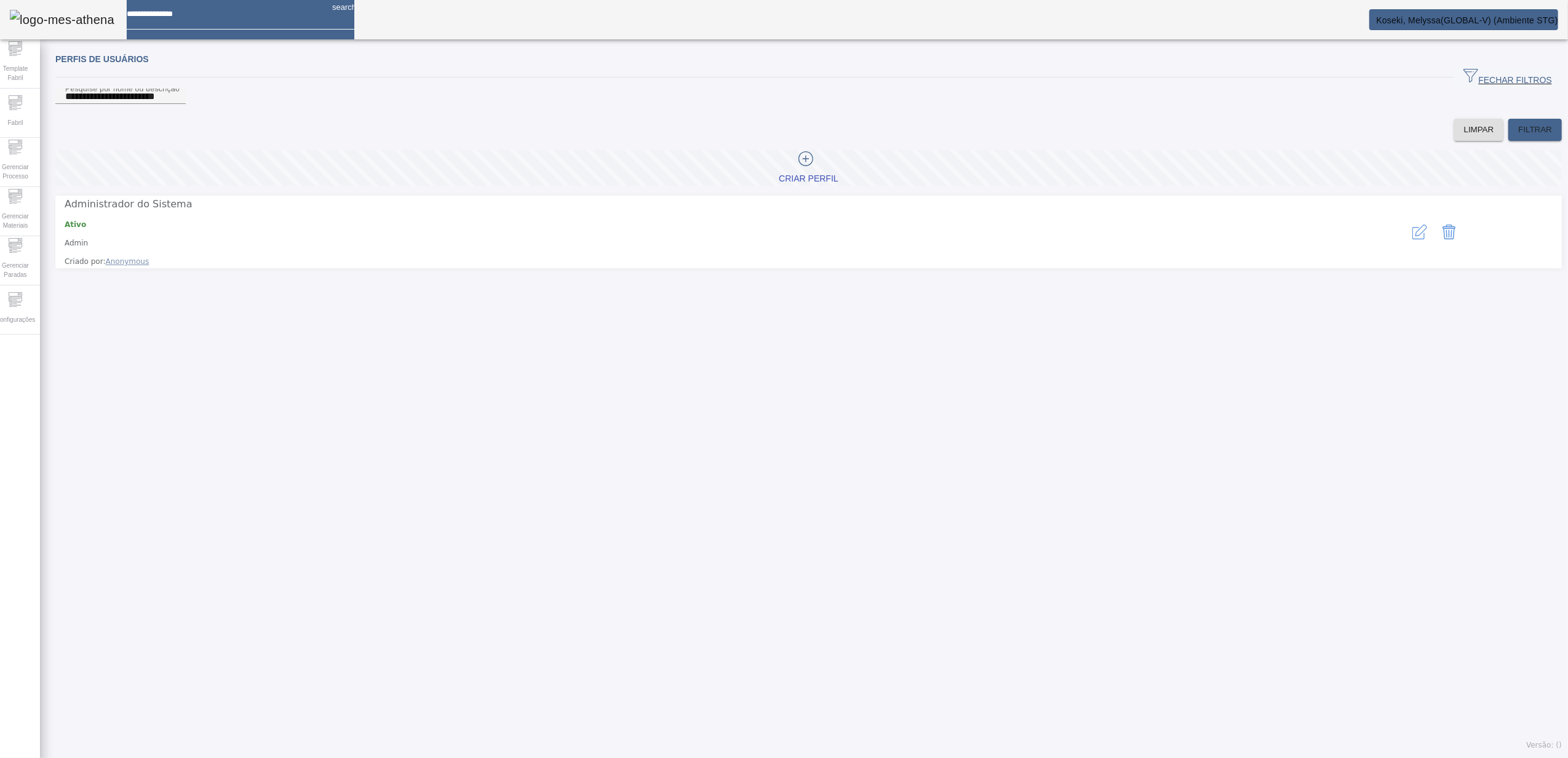
click at [1442, 234] on icon "Delete" at bounding box center [1449, 232] width 15 height 15
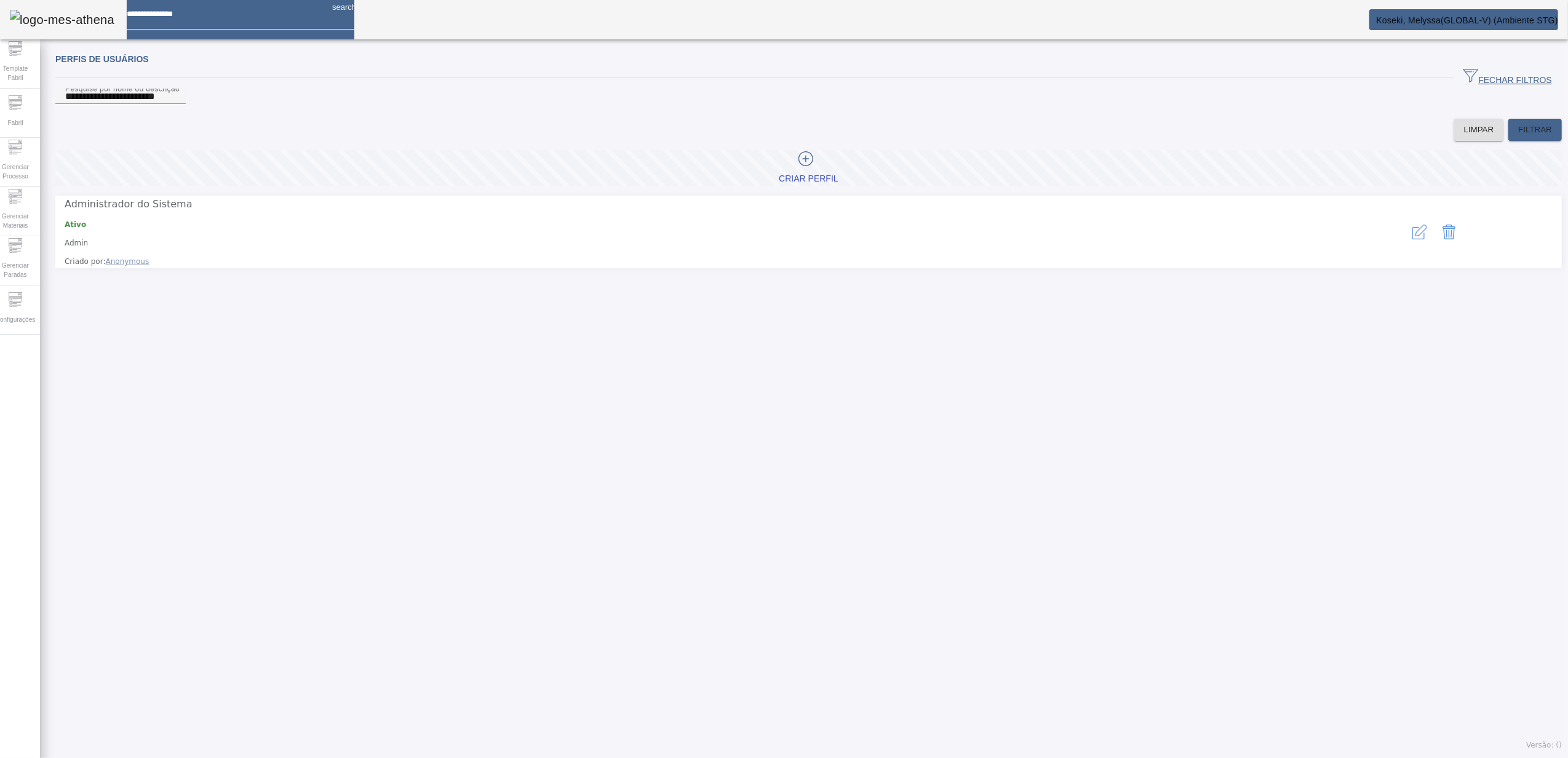
click at [1405, 239] on button "button" at bounding box center [1419, 231] width 29 height 29
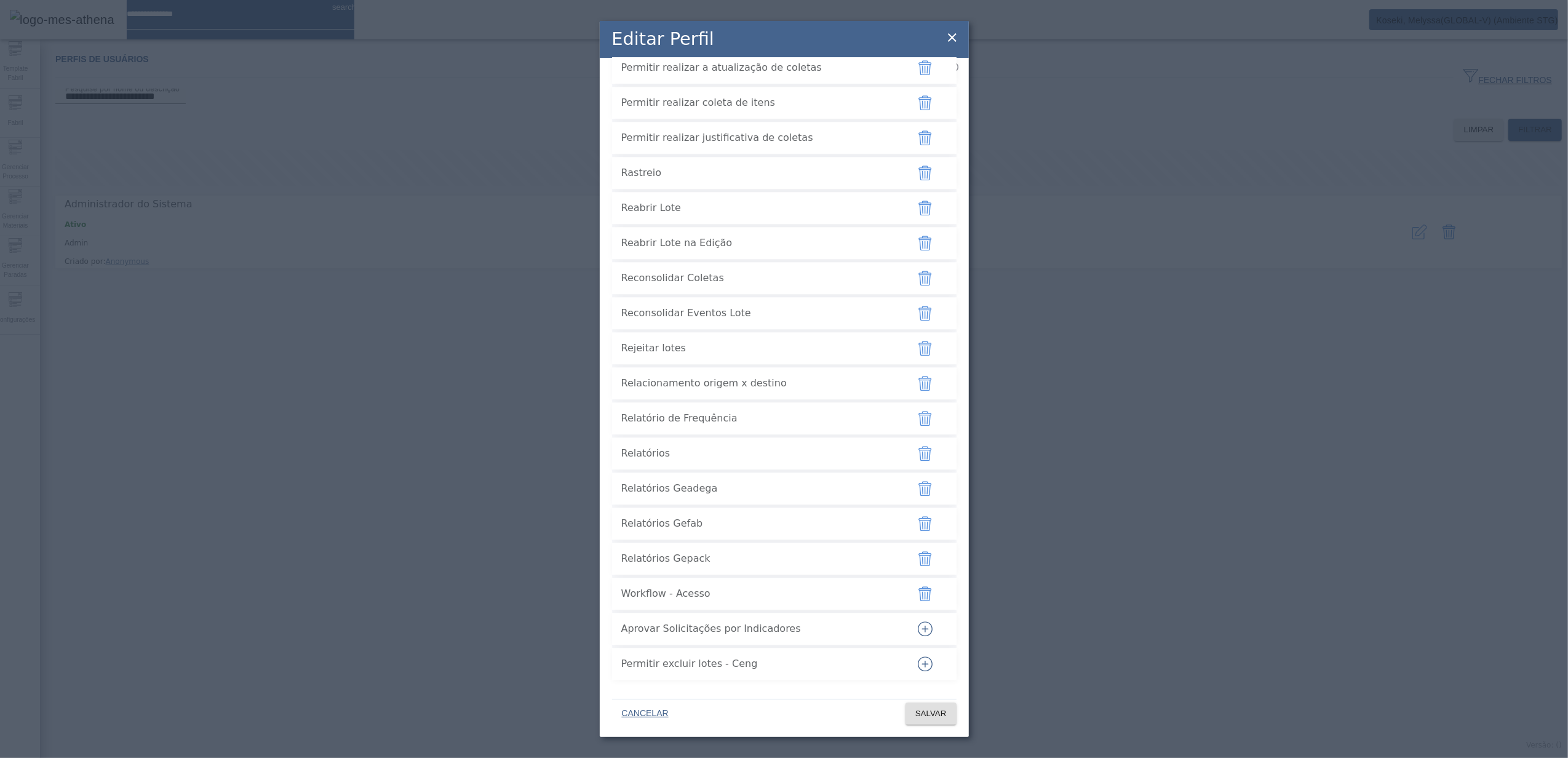
scroll to position [3079, 0]
drag, startPoint x: 626, startPoint y: 624, endPoint x: 775, endPoint y: 626, distance: 149.0
click at [775, 626] on span "Aprovar Solicitações por Indicadores" at bounding box center [759, 629] width 277 height 15
click at [950, 37] on icon at bounding box center [952, 37] width 15 height 15
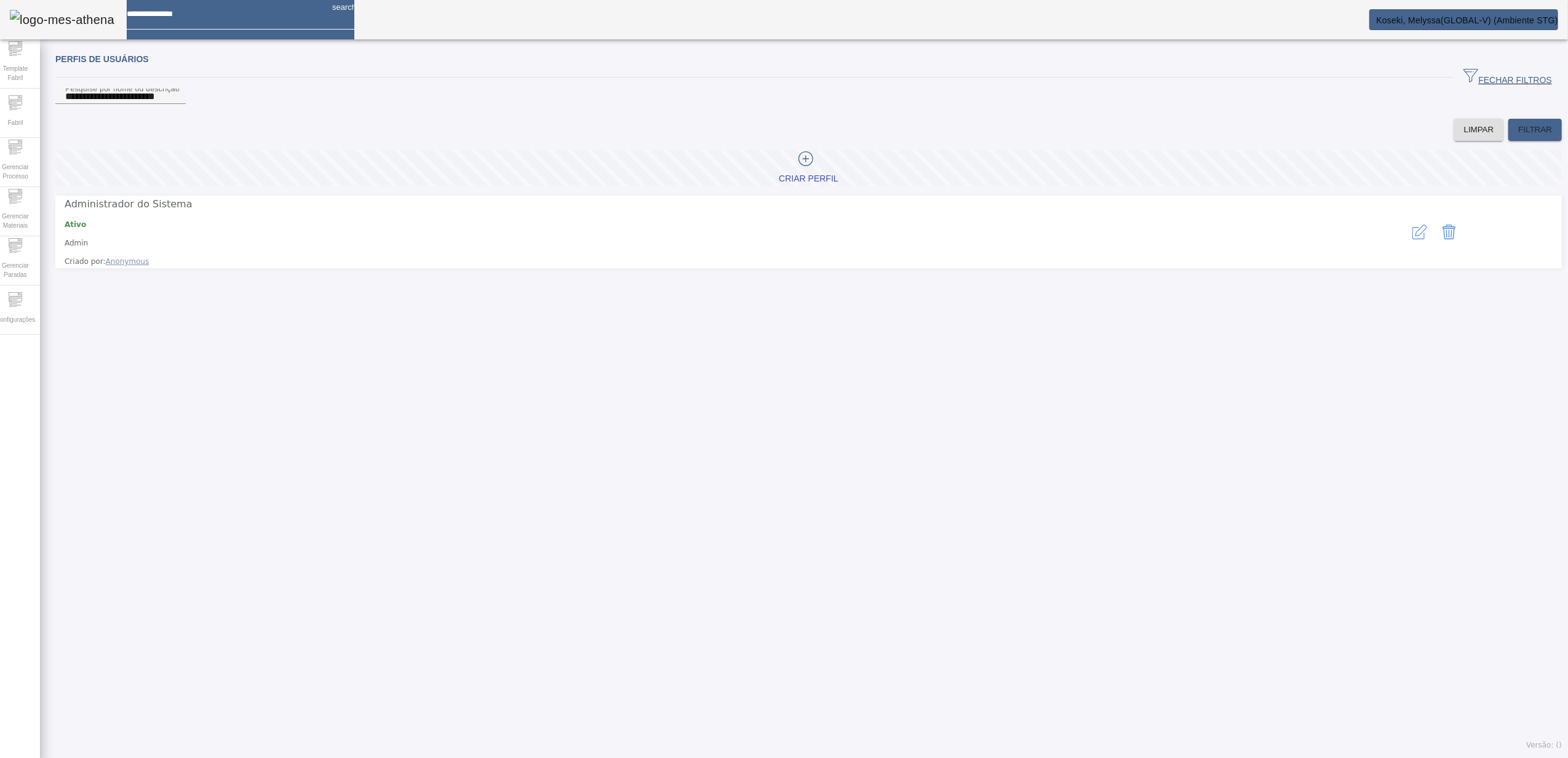
click at [1412, 240] on icon "button" at bounding box center [1420, 232] width 15 height 15
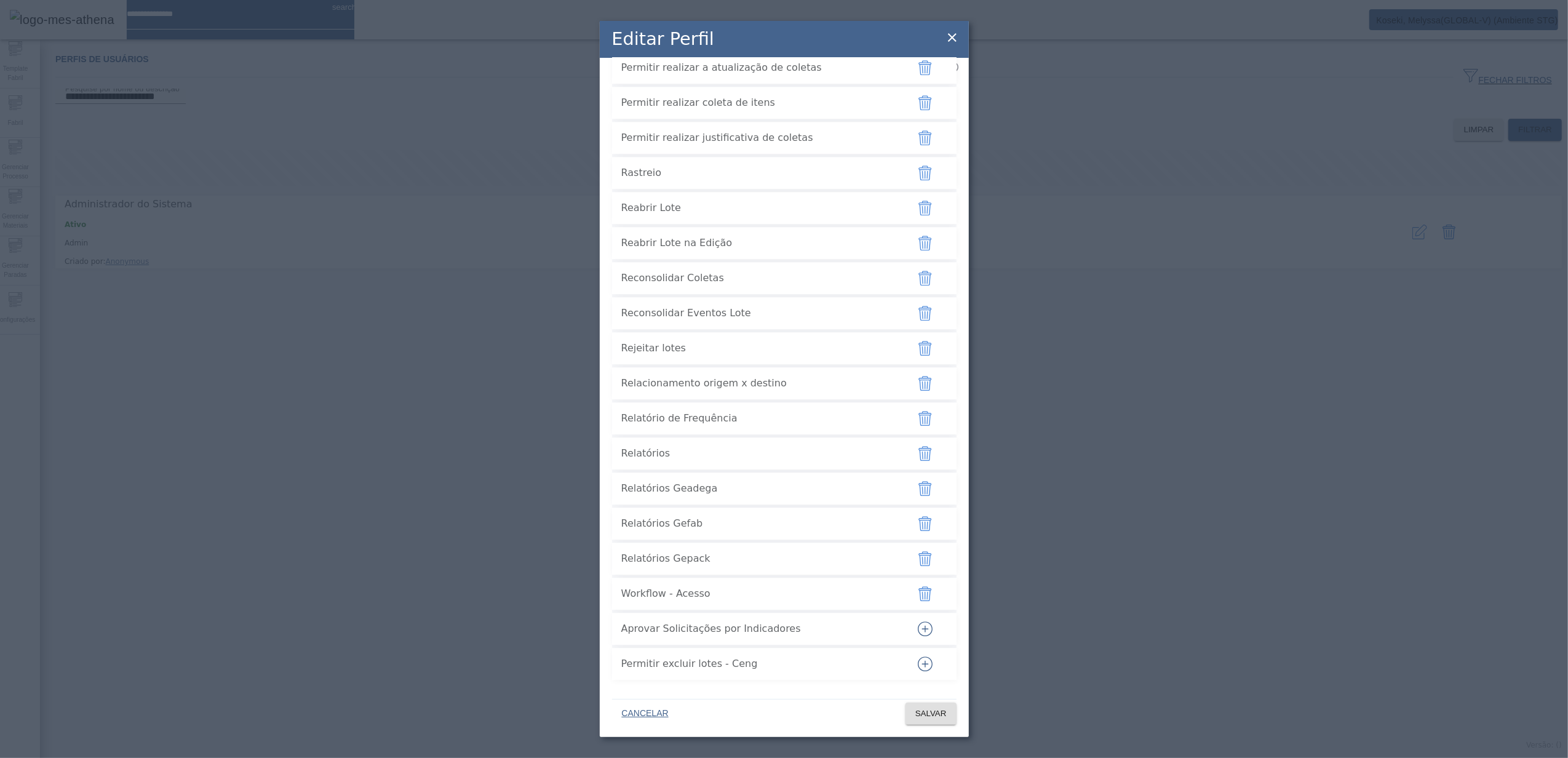
drag, startPoint x: 623, startPoint y: 630, endPoint x: 791, endPoint y: 637, distance: 168.1
click at [791, 637] on div "Aprovar Solicitações por Indicadores" at bounding box center [759, 628] width 277 height 29
drag, startPoint x: 791, startPoint y: 637, endPoint x: 916, endPoint y: 628, distance: 125.3
click at [922, 628] on icon "button" at bounding box center [925, 628] width 7 height 1
click at [940, 711] on span "SALVAR" at bounding box center [931, 713] width 32 height 12
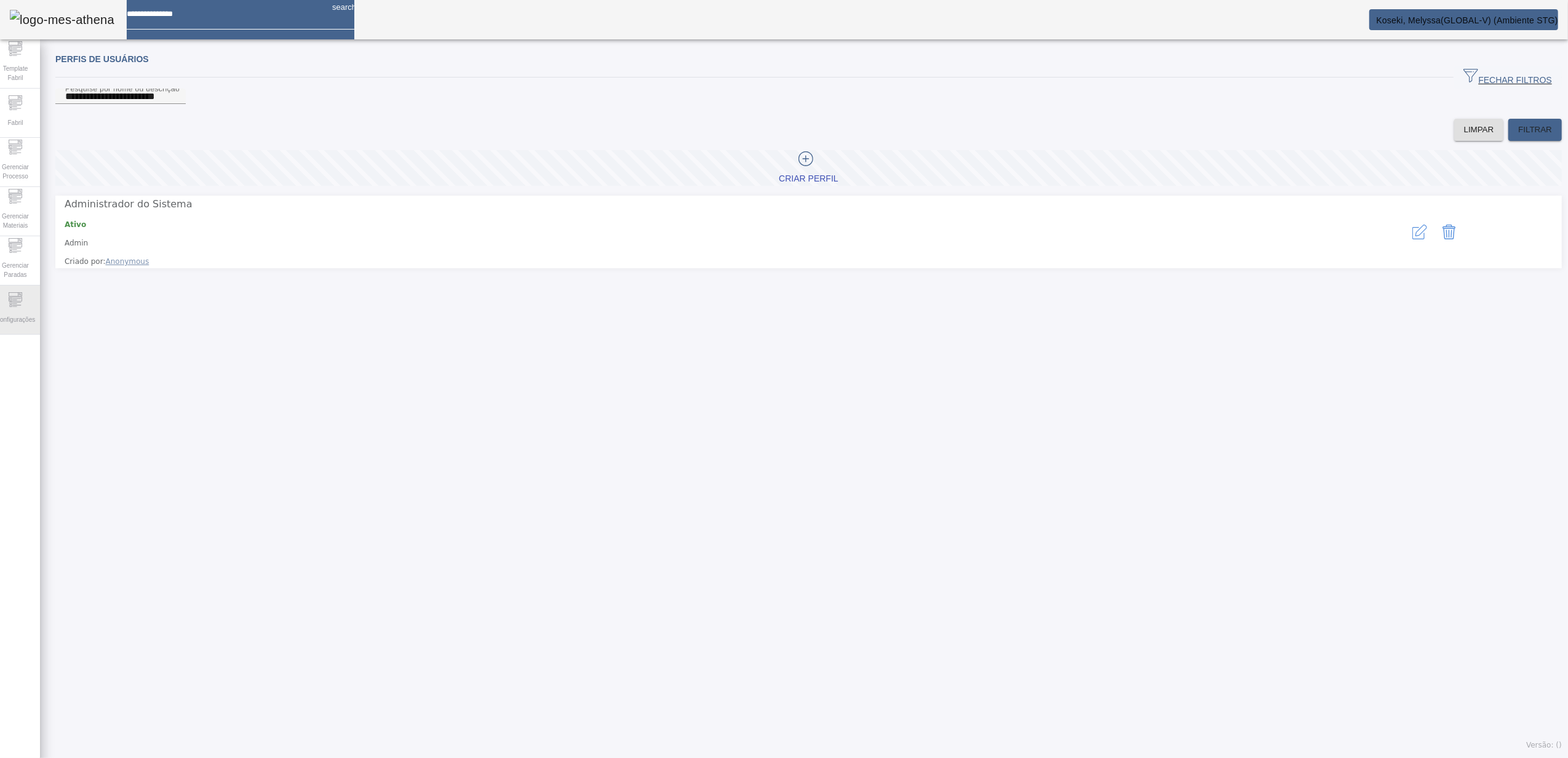
click at [32, 304] on div "Configurações" at bounding box center [15, 310] width 49 height 49
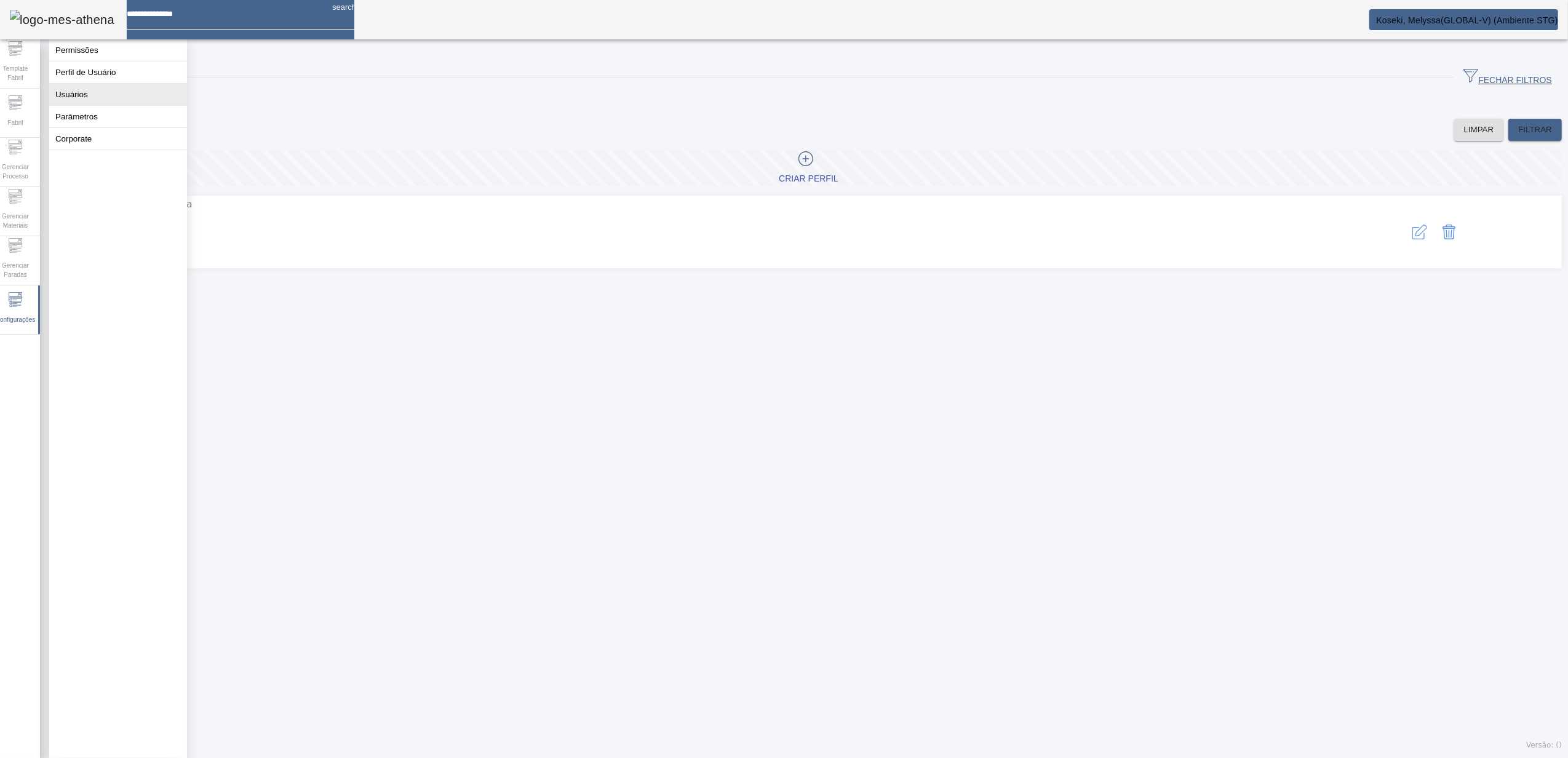
click at [100, 105] on button "Usuários" at bounding box center [118, 95] width 138 height 22
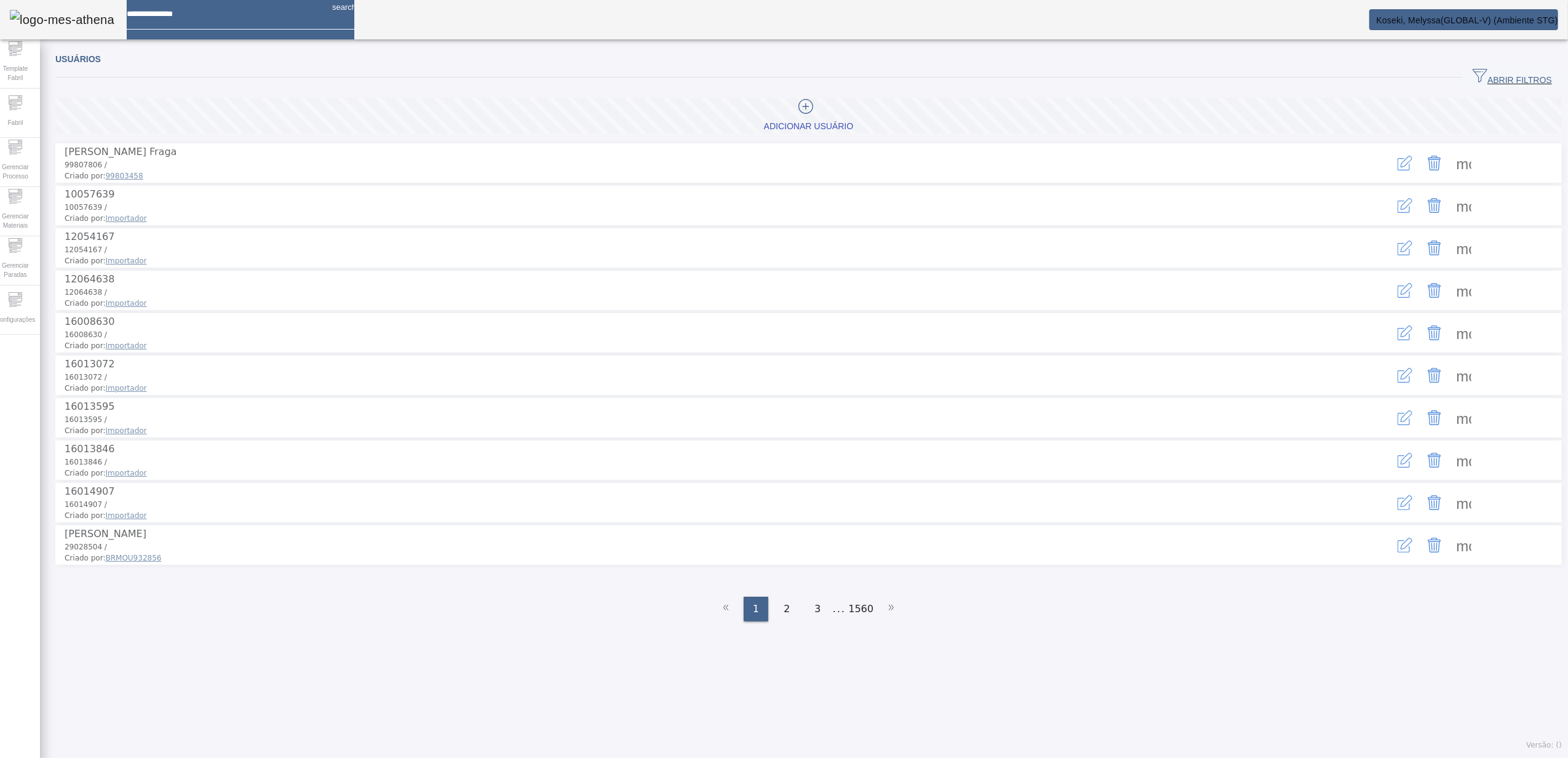
click at [1474, 69] on span "button" at bounding box center [1511, 77] width 99 height 29
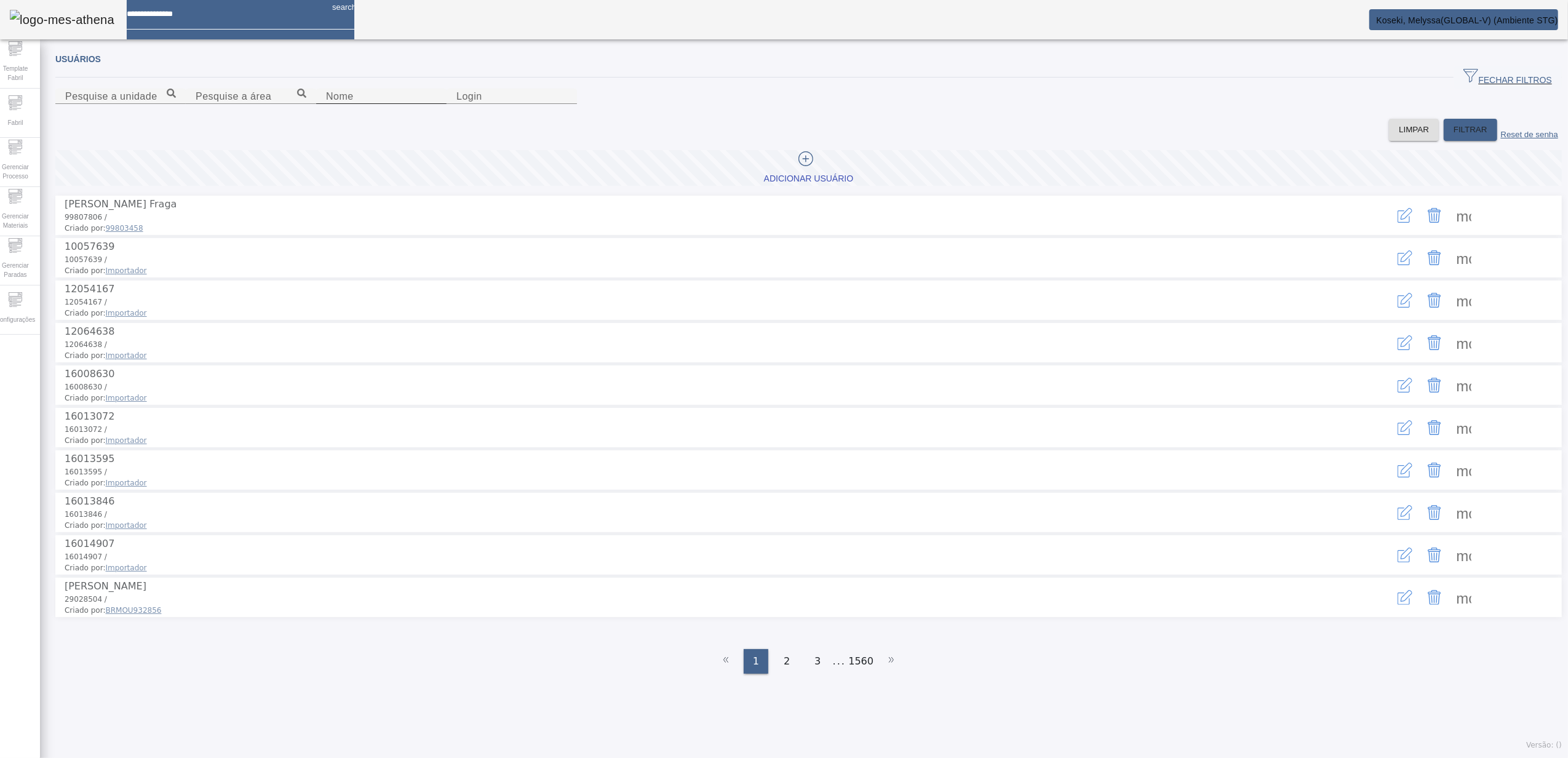
click at [437, 104] on input "Nome" at bounding box center [381, 97] width 111 height 15
type input "*******"
click at [1453, 136] on span "FILTRAR" at bounding box center [1470, 130] width 34 height 12
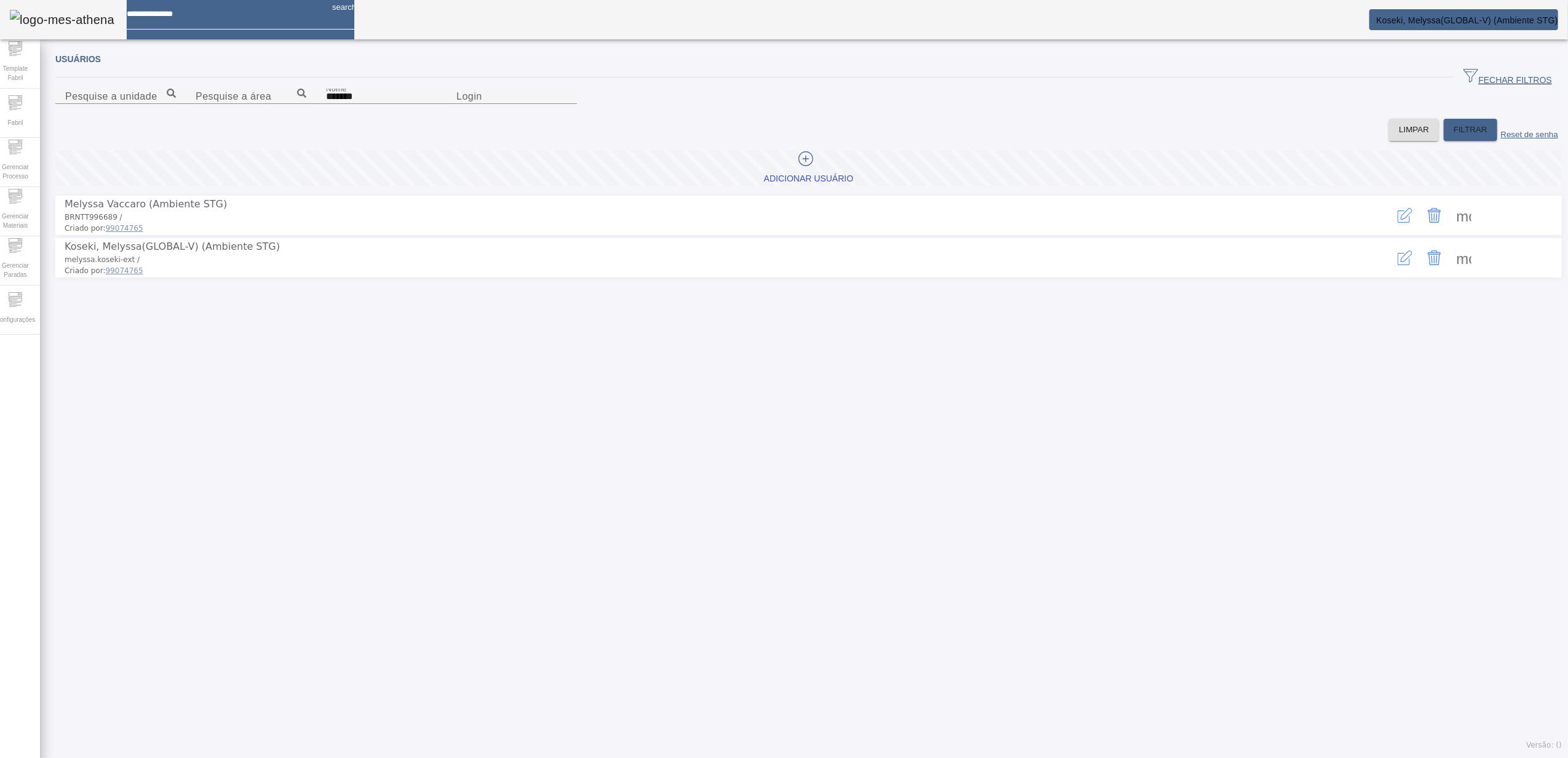
click at [1449, 273] on span at bounding box center [1463, 257] width 29 height 29
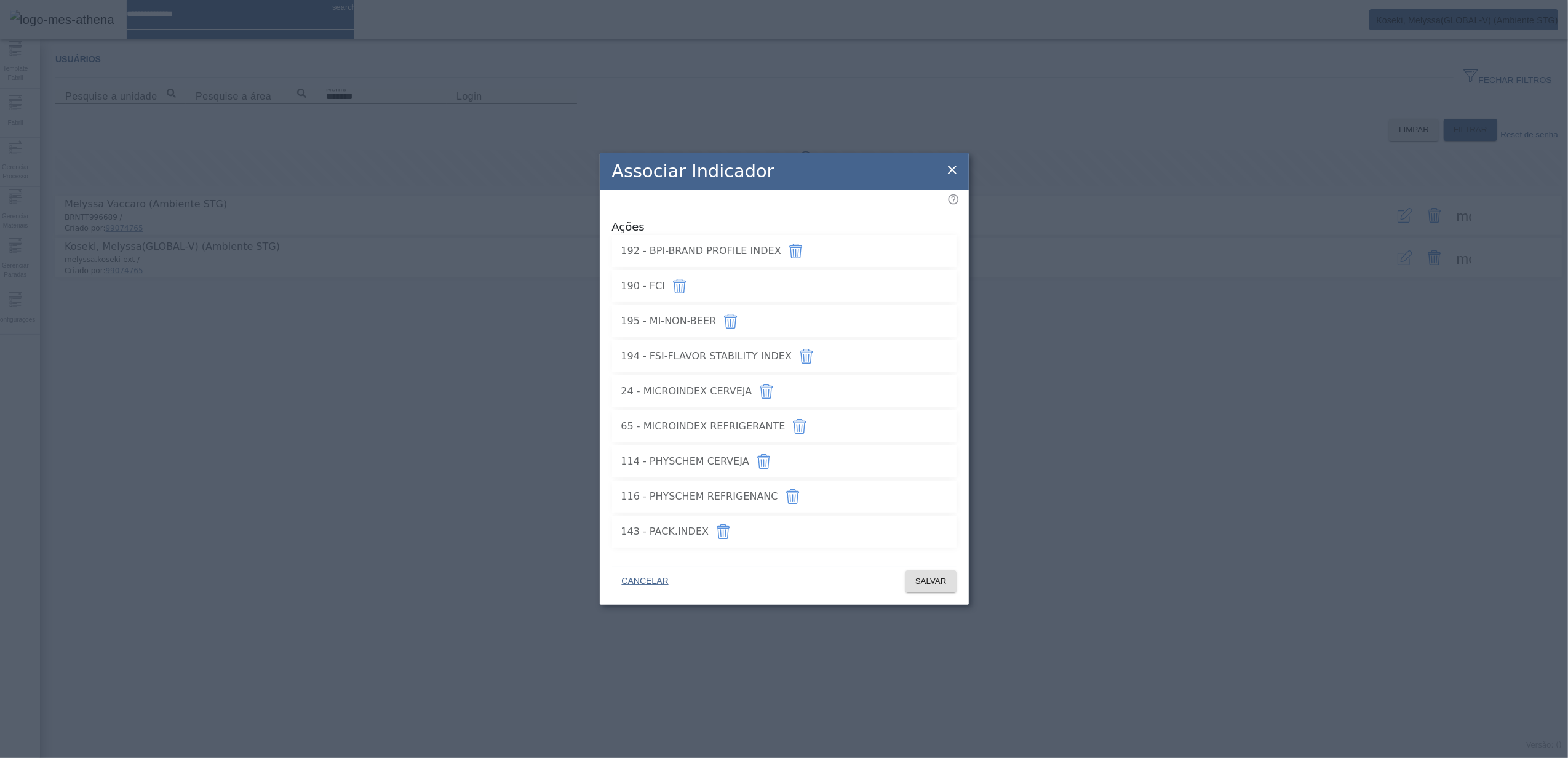
click at [687, 279] on icon "button" at bounding box center [680, 286] width 15 height 15
click at [936, 576] on span "SALVAR" at bounding box center [931, 581] width 32 height 12
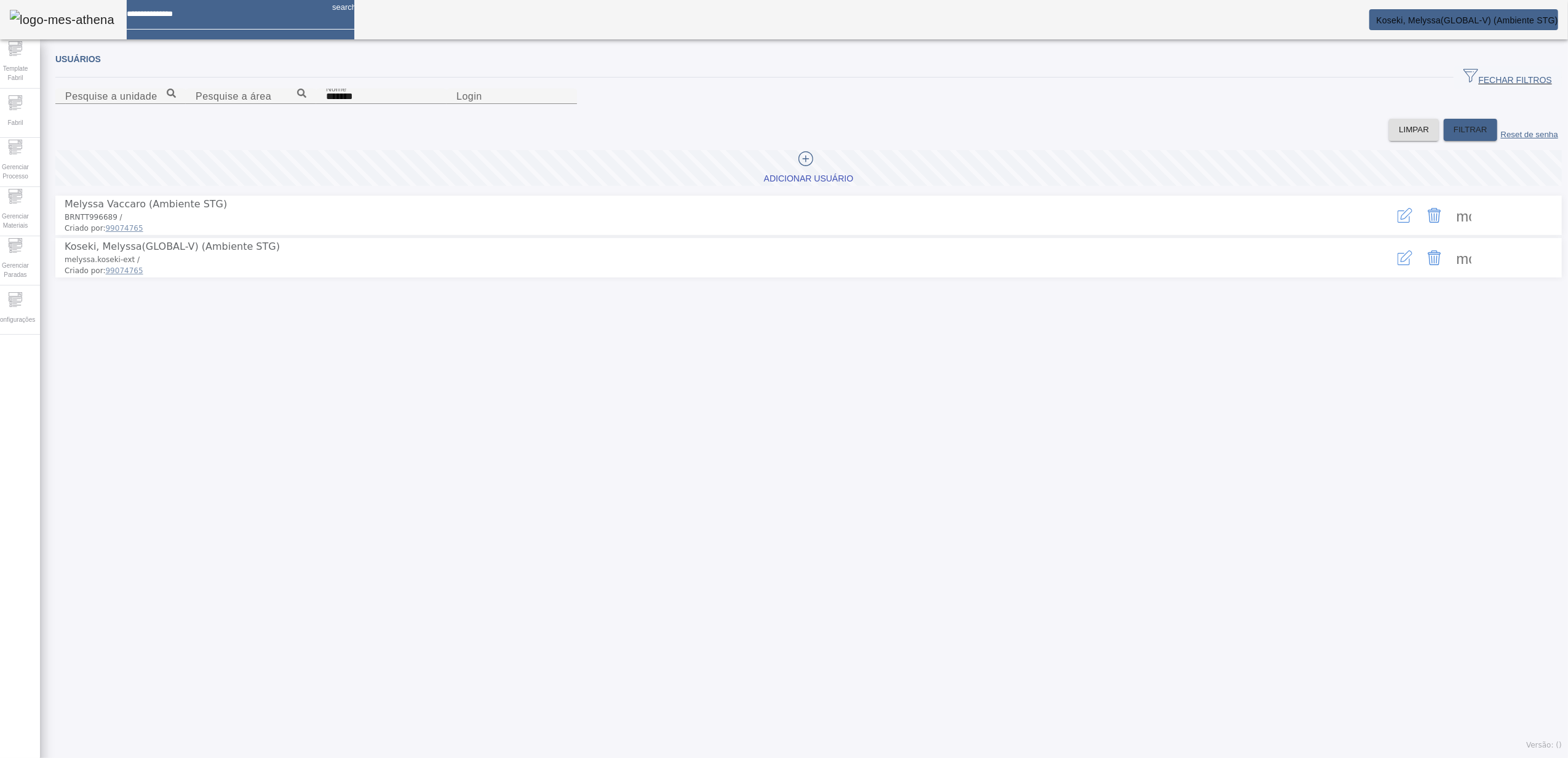
click at [1455, 273] on span at bounding box center [1463, 257] width 29 height 29
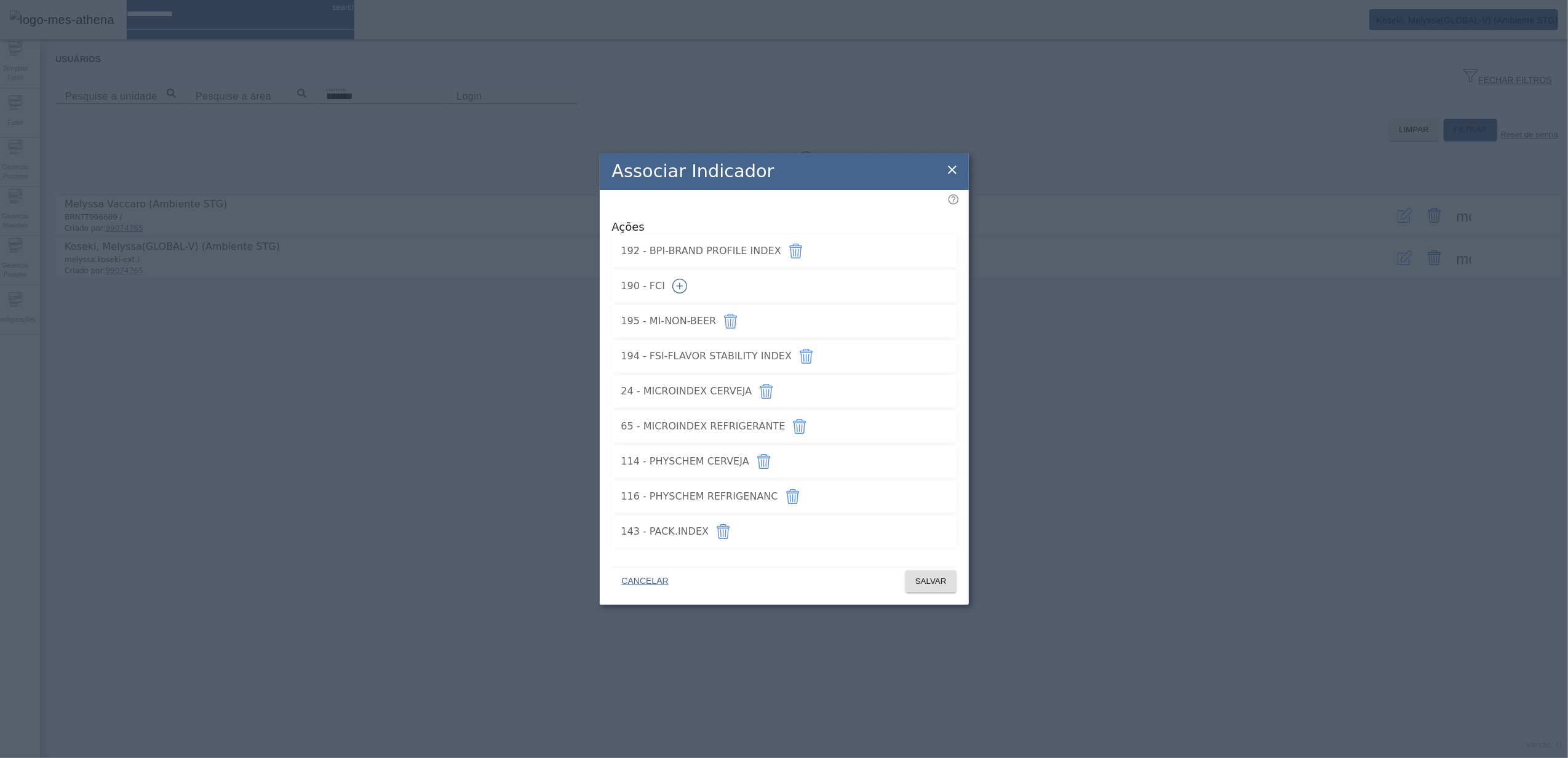
click at [680, 283] on icon "button" at bounding box center [679, 286] width 1 height 7
click at [804, 249] on icon "button" at bounding box center [796, 251] width 15 height 15
click at [928, 569] on span at bounding box center [930, 581] width 51 height 29
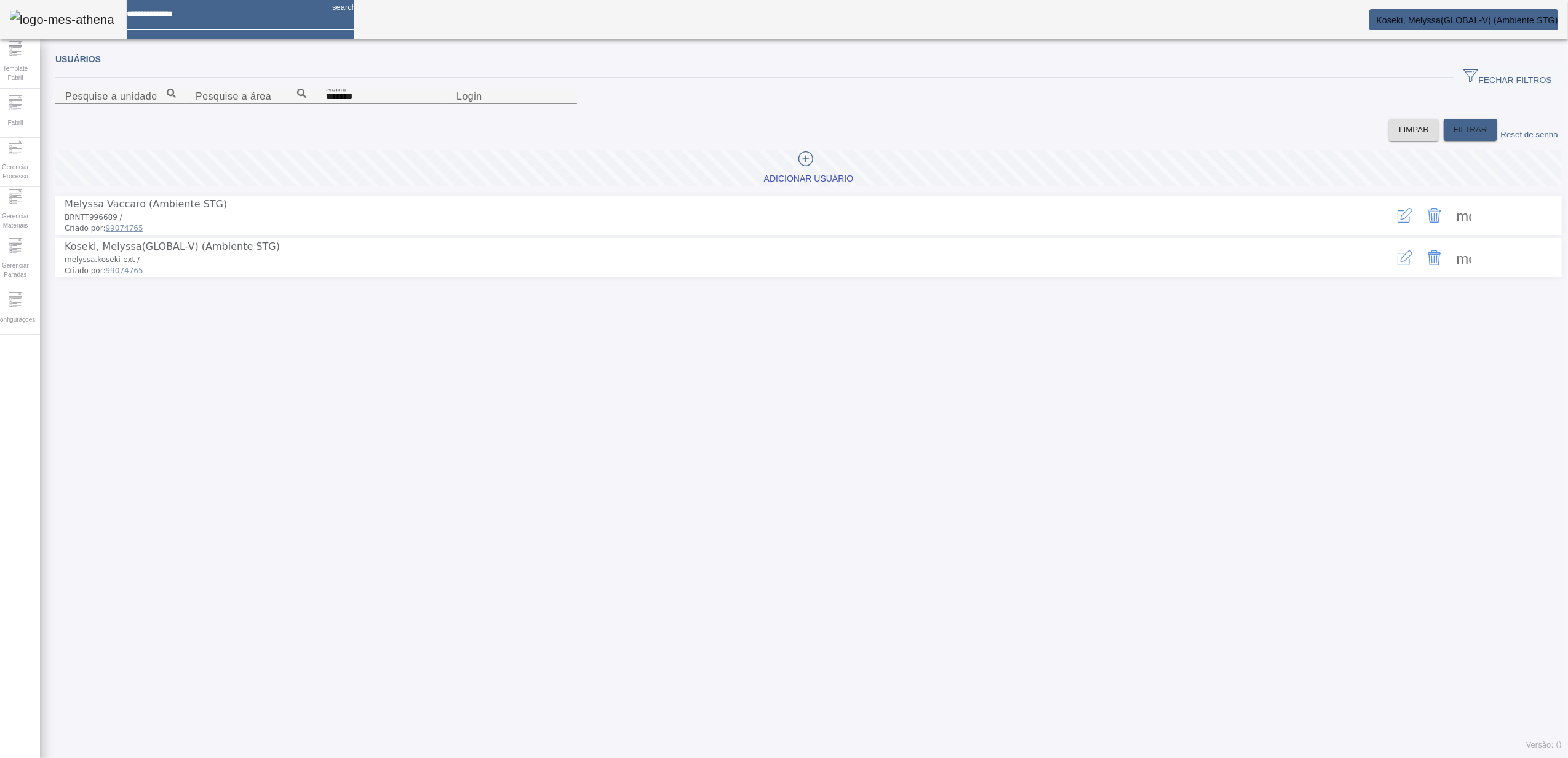
click at [1464, 276] on div "more_vert" at bounding box center [1433, 258] width 249 height 37
click at [1450, 273] on span at bounding box center [1463, 257] width 29 height 29
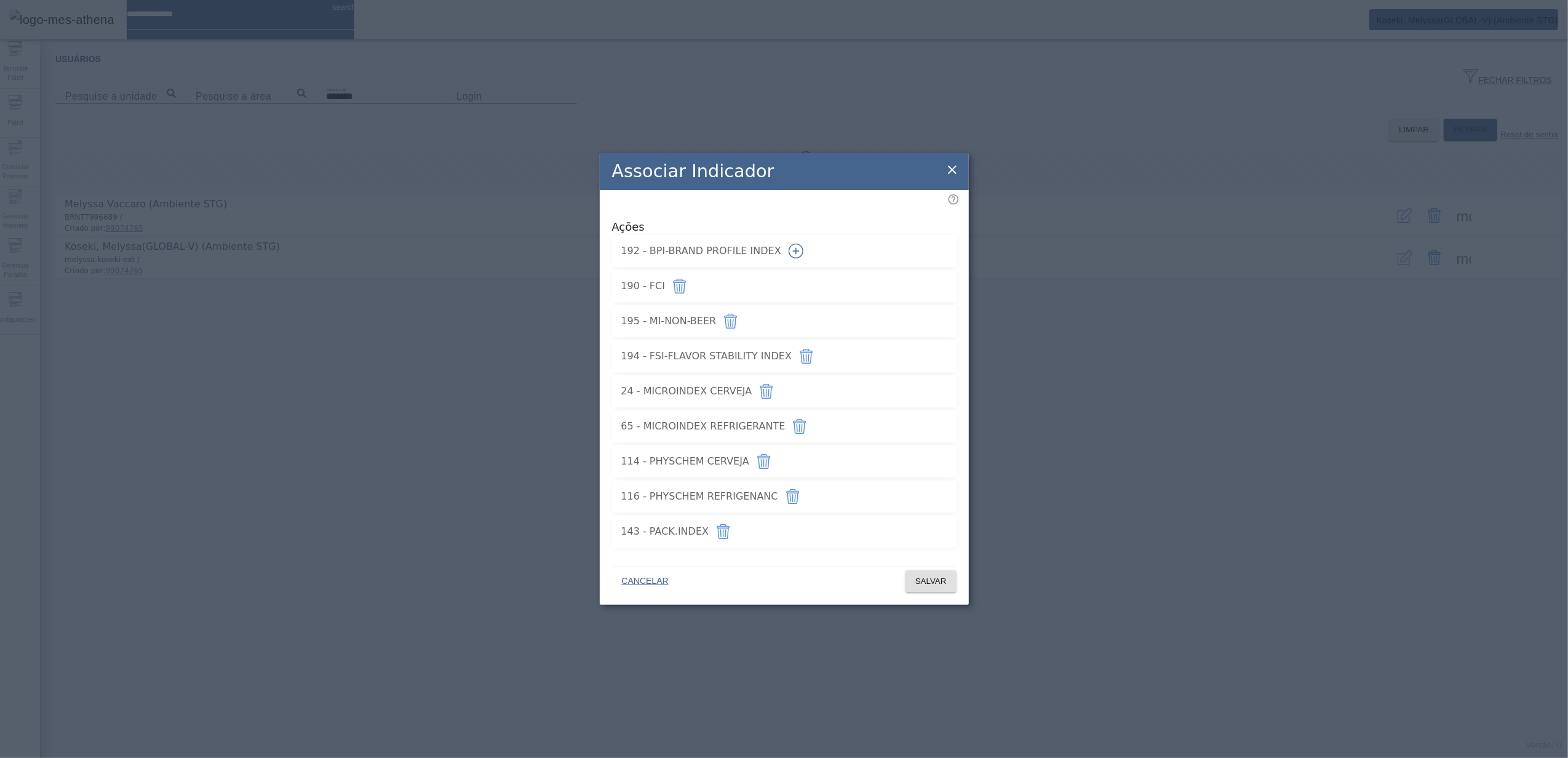
click at [769, 389] on icon "button" at bounding box center [768, 393] width 1 height 8
click at [931, 568] on span at bounding box center [930, 581] width 51 height 29
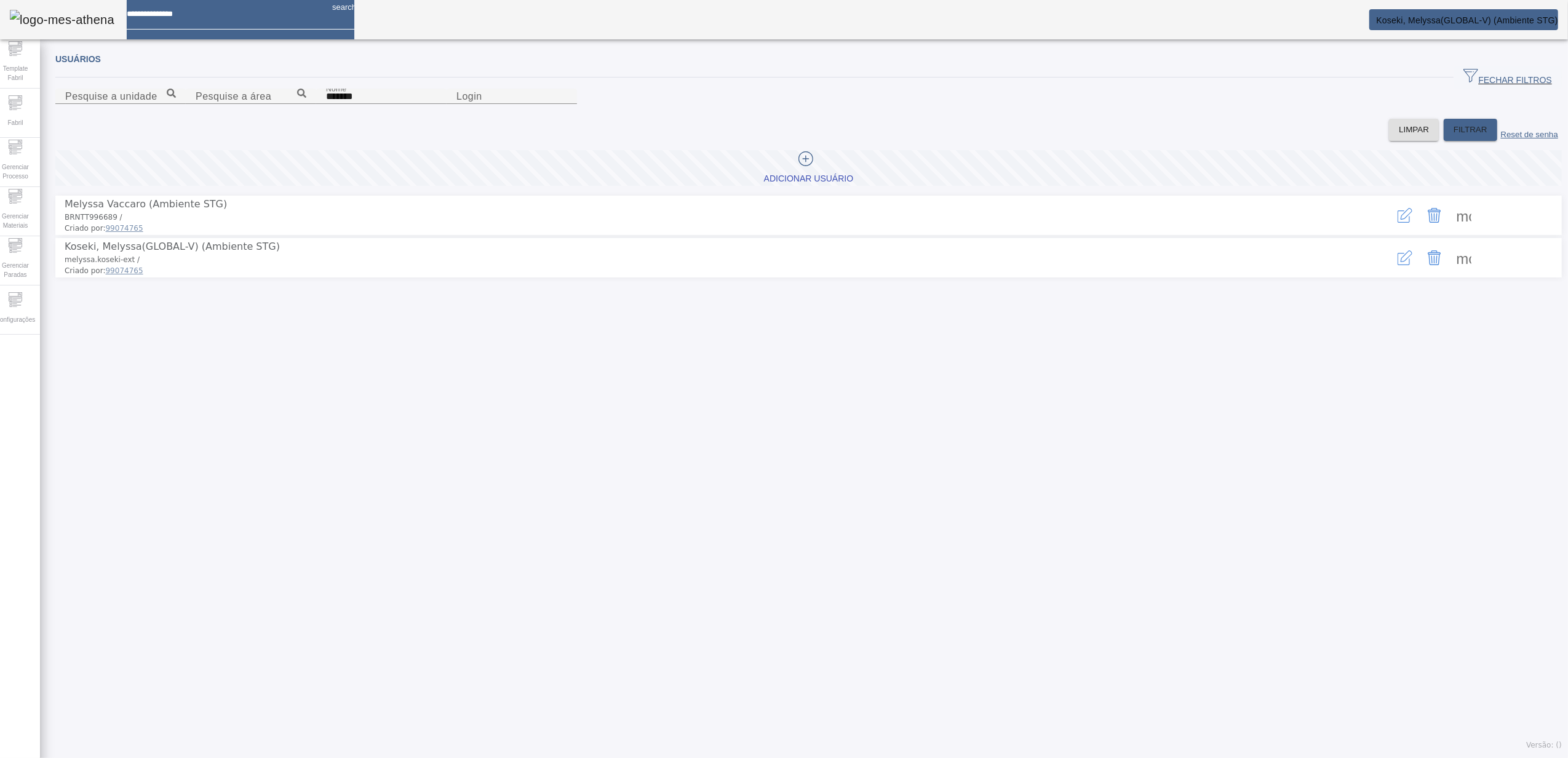
click at [1450, 273] on span at bounding box center [1463, 257] width 29 height 29
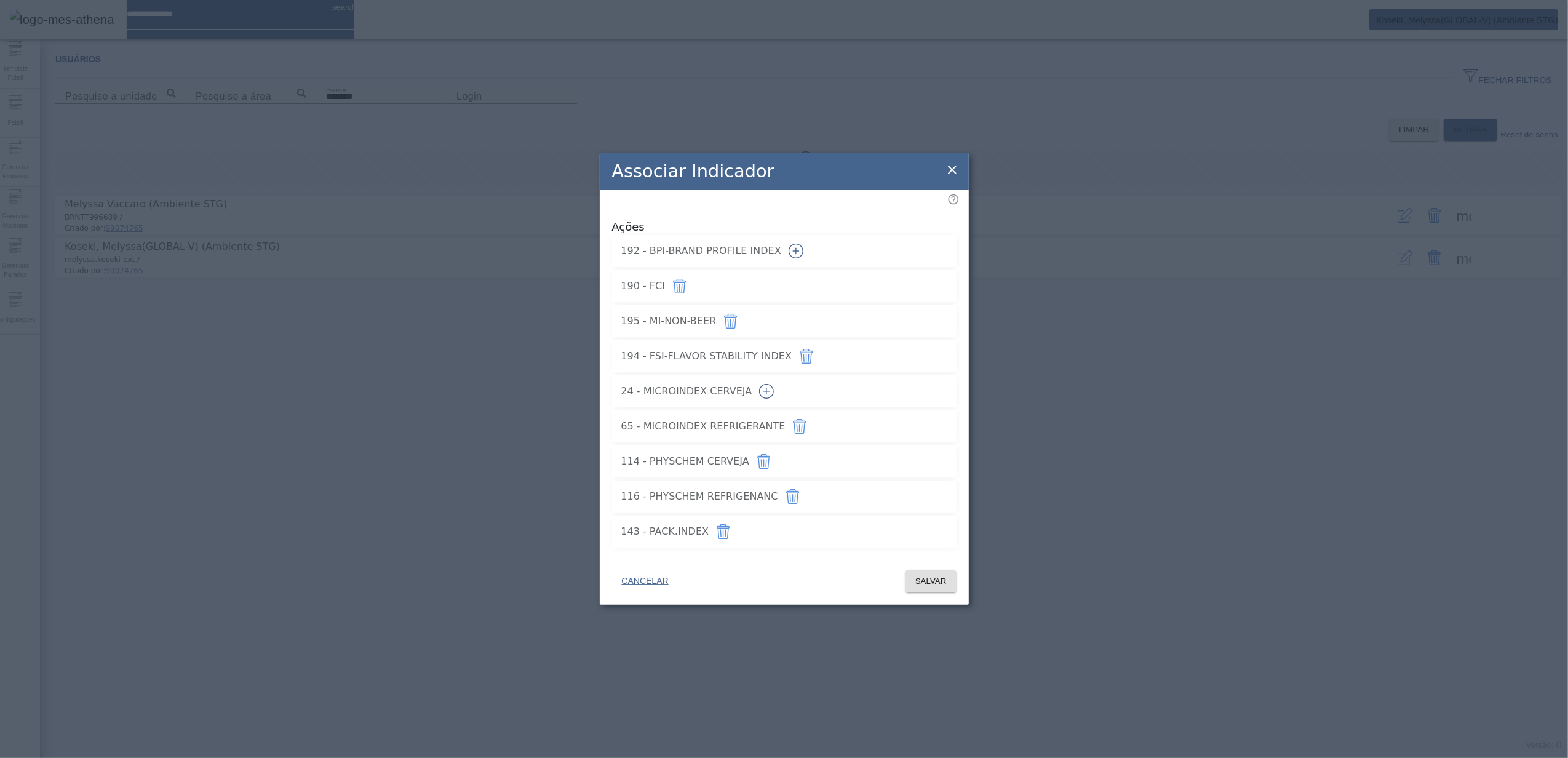
click at [687, 286] on icon "button" at bounding box center [680, 286] width 15 height 15
click at [928, 579] on span "SALVAR" at bounding box center [931, 581] width 32 height 12
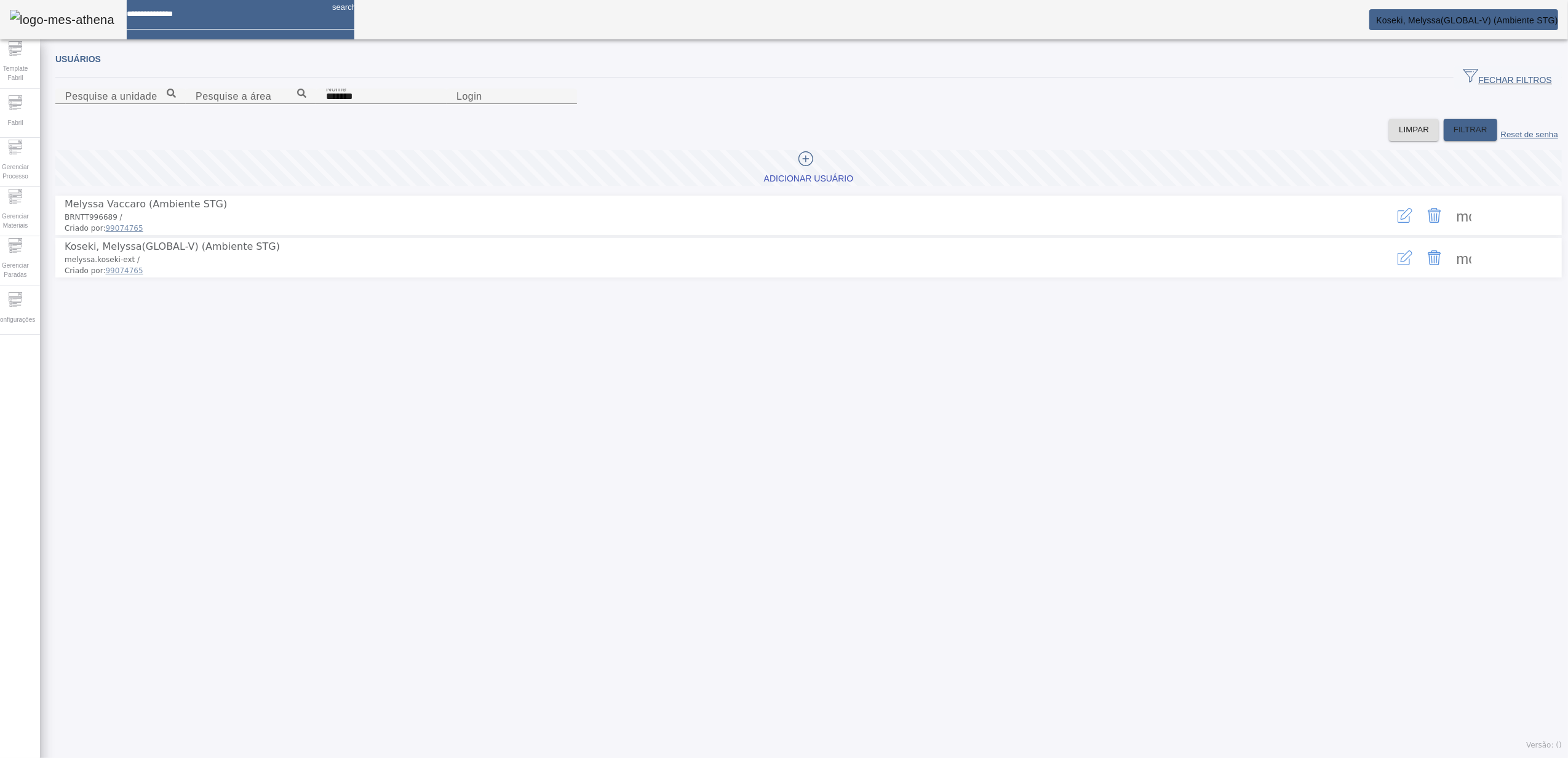
click at [1452, 273] on span at bounding box center [1463, 257] width 29 height 29
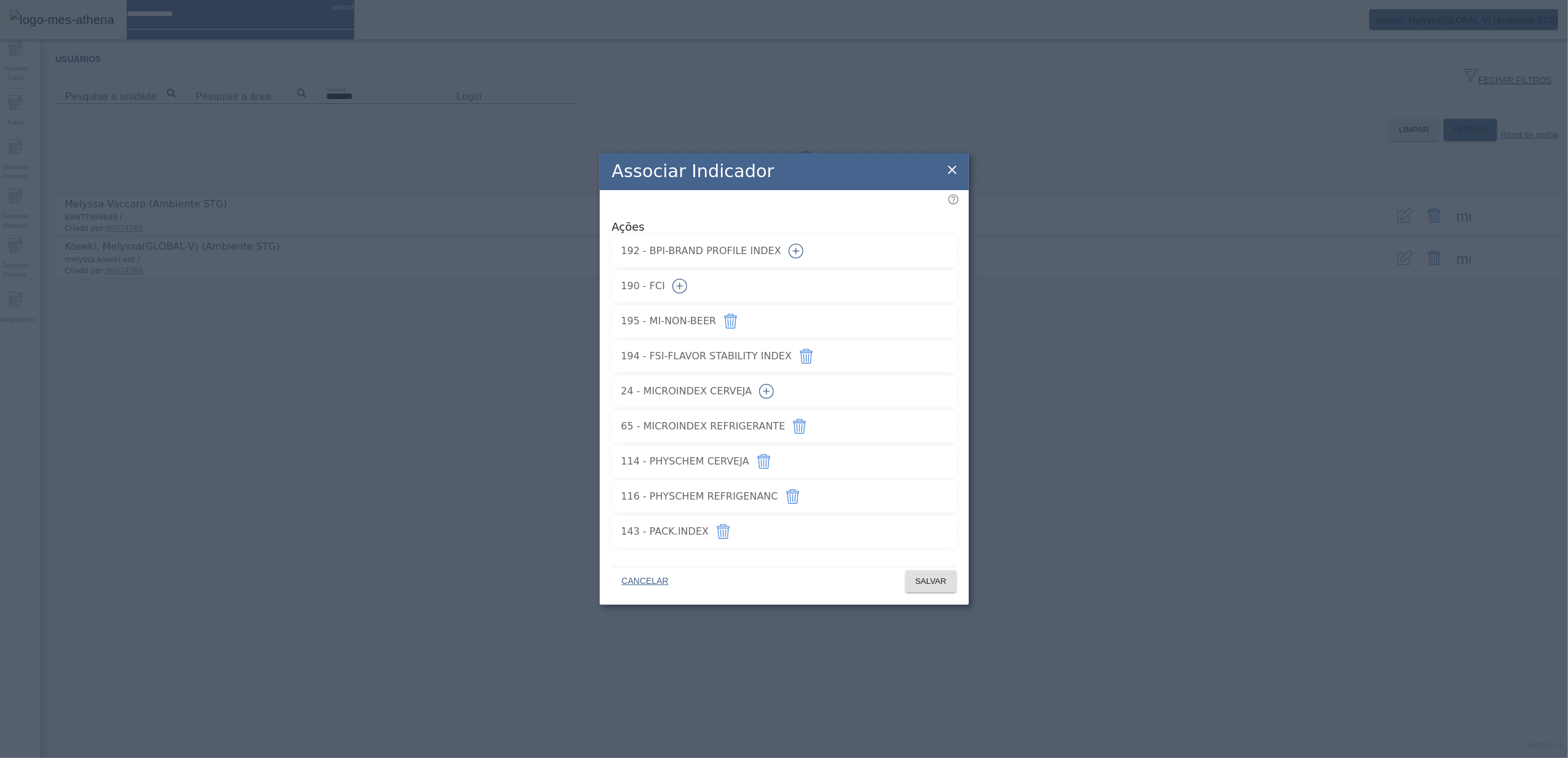
click at [683, 285] on icon "button" at bounding box center [680, 285] width 7 height 1
click at [936, 579] on span "SALVAR" at bounding box center [931, 581] width 32 height 12
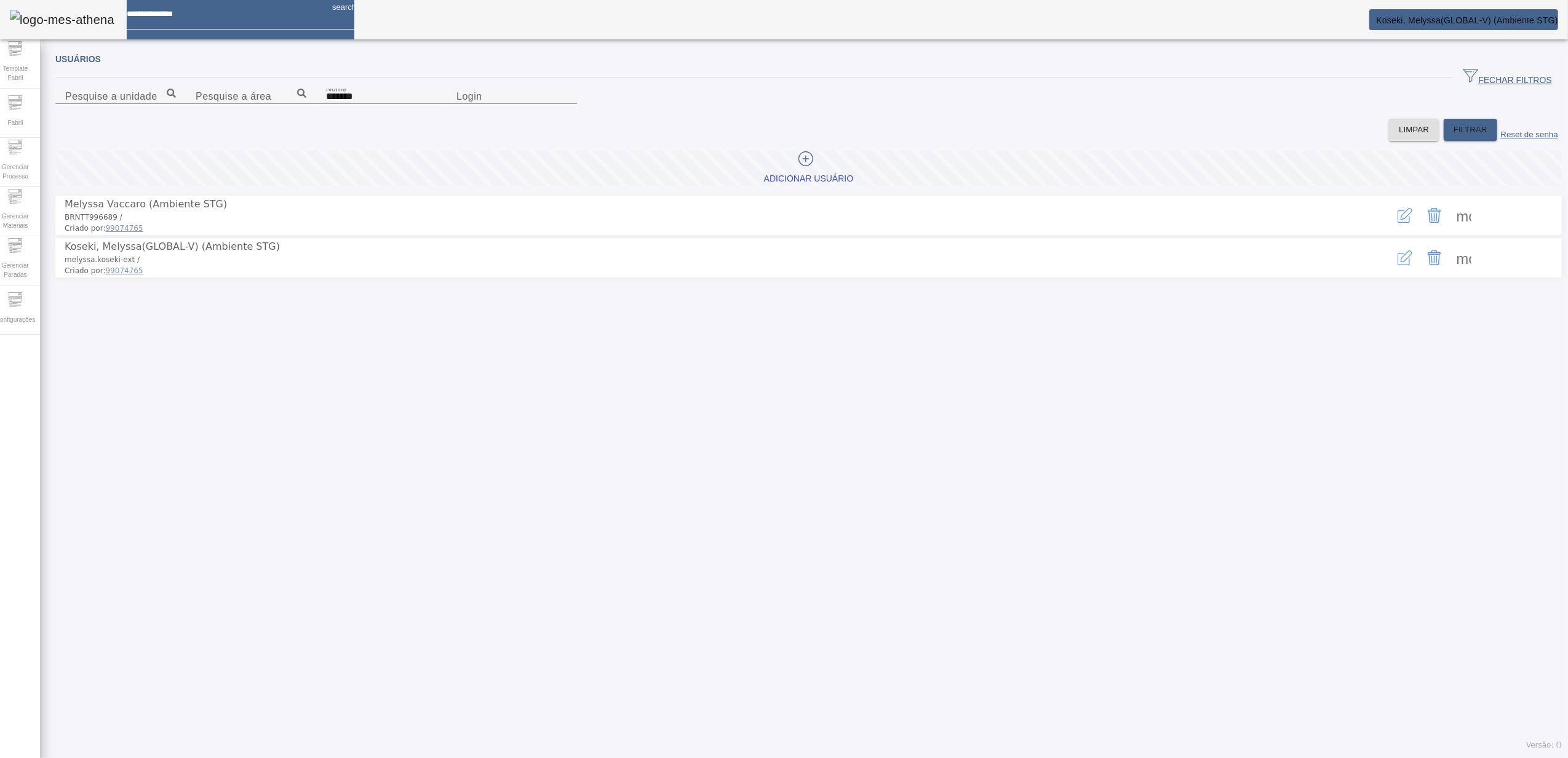
click at [1449, 273] on span at bounding box center [1463, 257] width 29 height 29
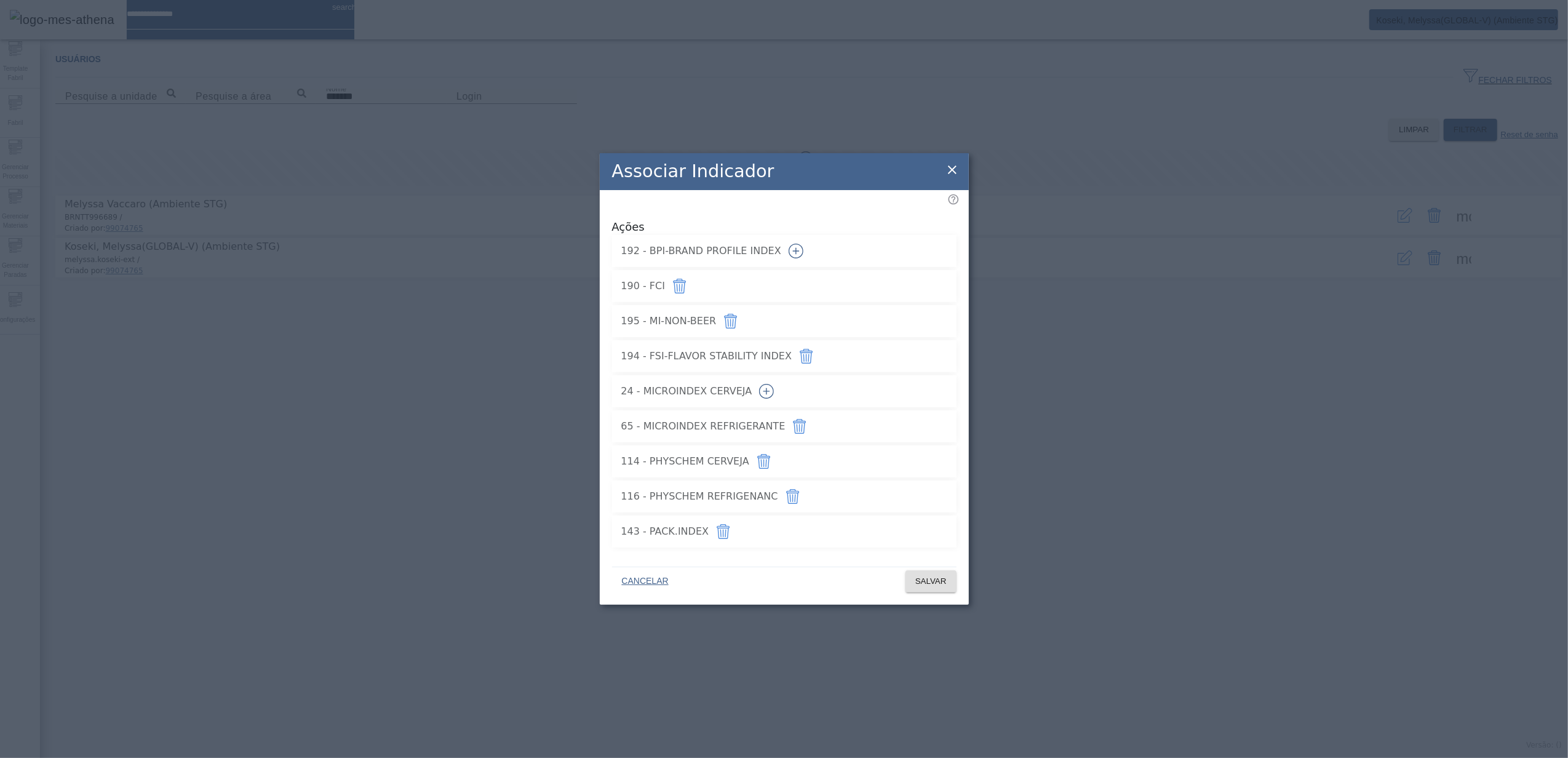
click at [804, 250] on icon "button" at bounding box center [796, 251] width 15 height 15
click at [774, 386] on icon "button" at bounding box center [766, 391] width 15 height 15
click at [931, 569] on span at bounding box center [930, 581] width 51 height 29
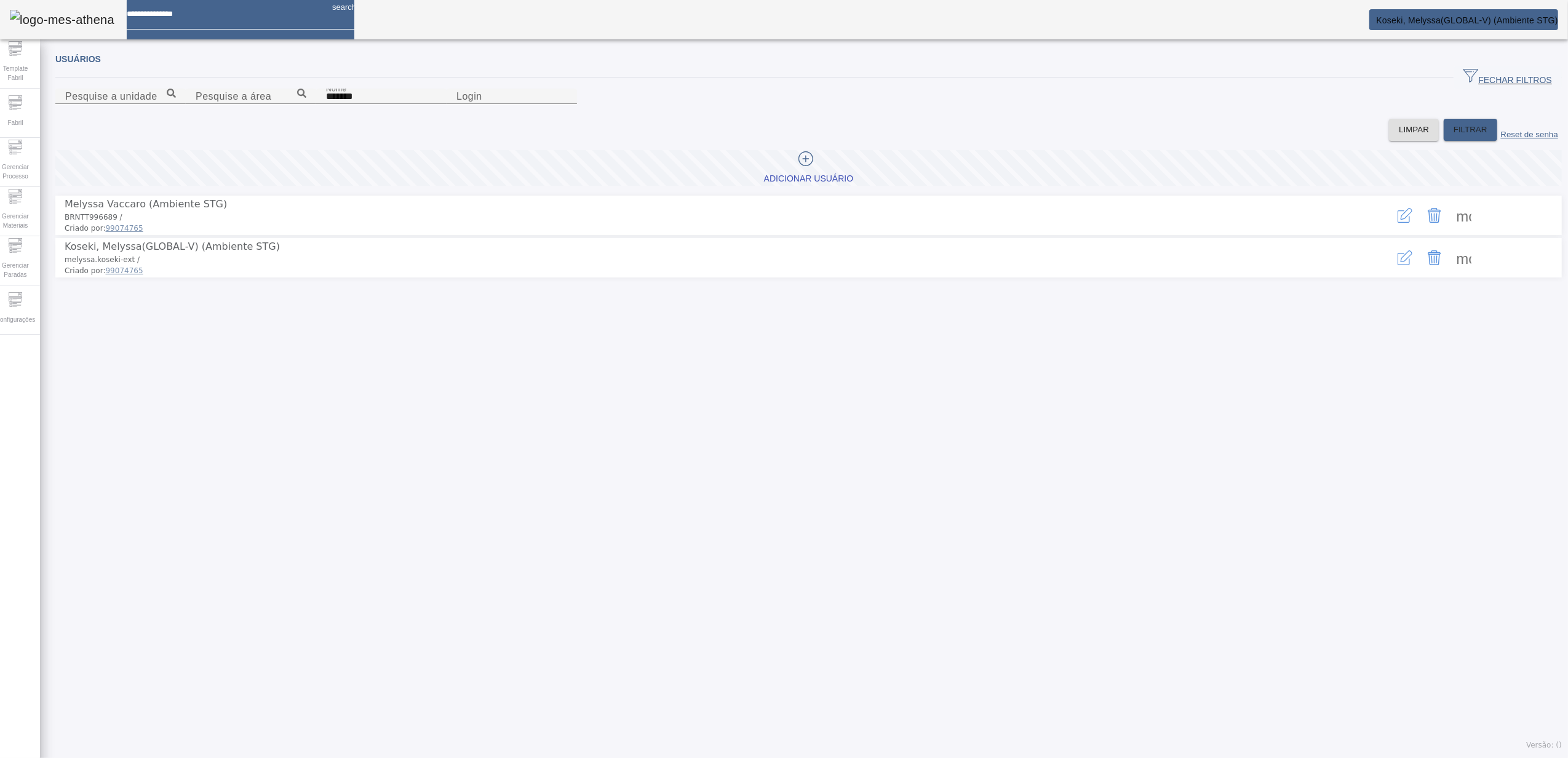
click at [1450, 273] on span at bounding box center [1463, 257] width 29 height 29
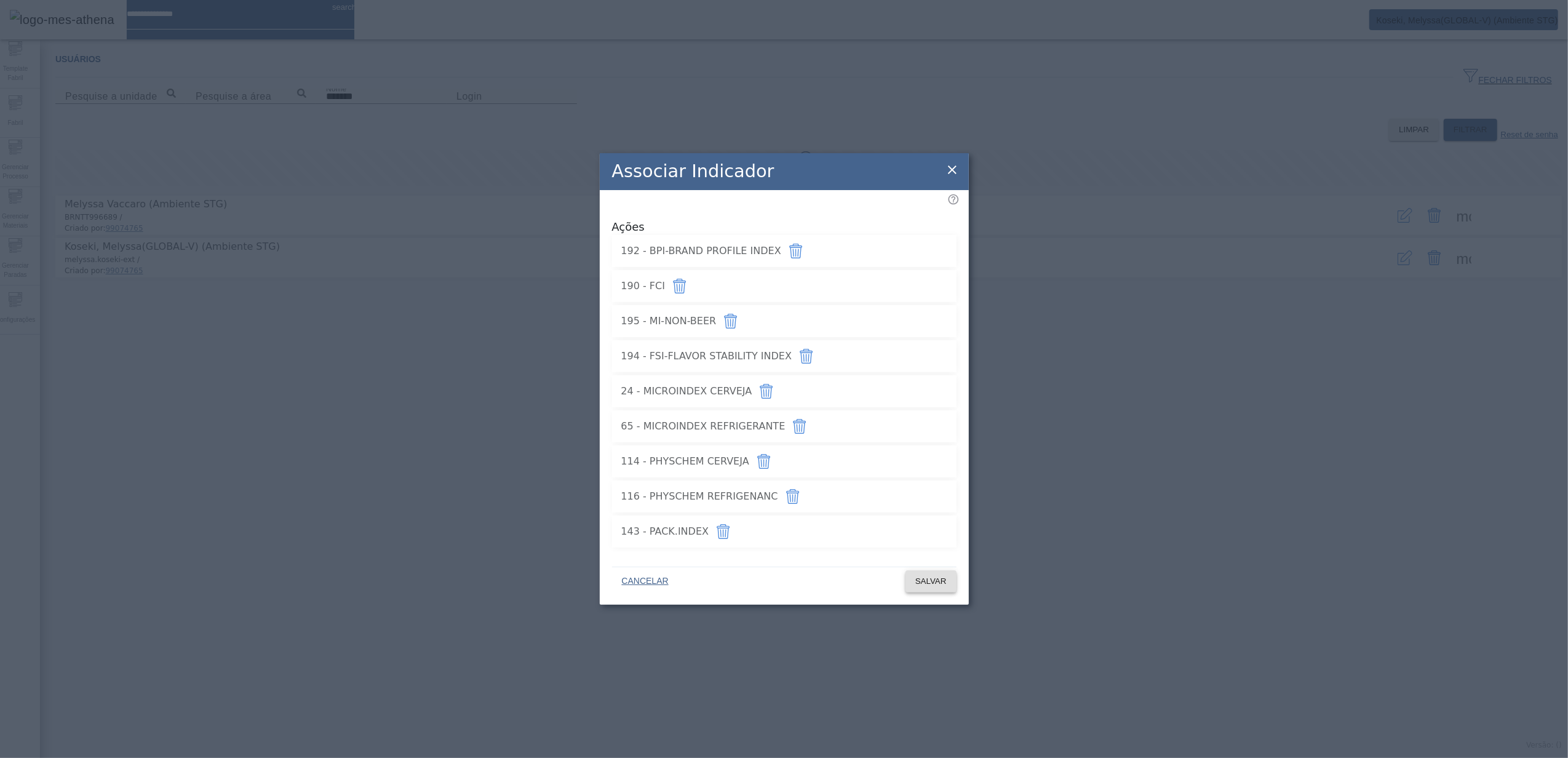
click at [919, 575] on span "SALVAR" at bounding box center [931, 581] width 32 height 12
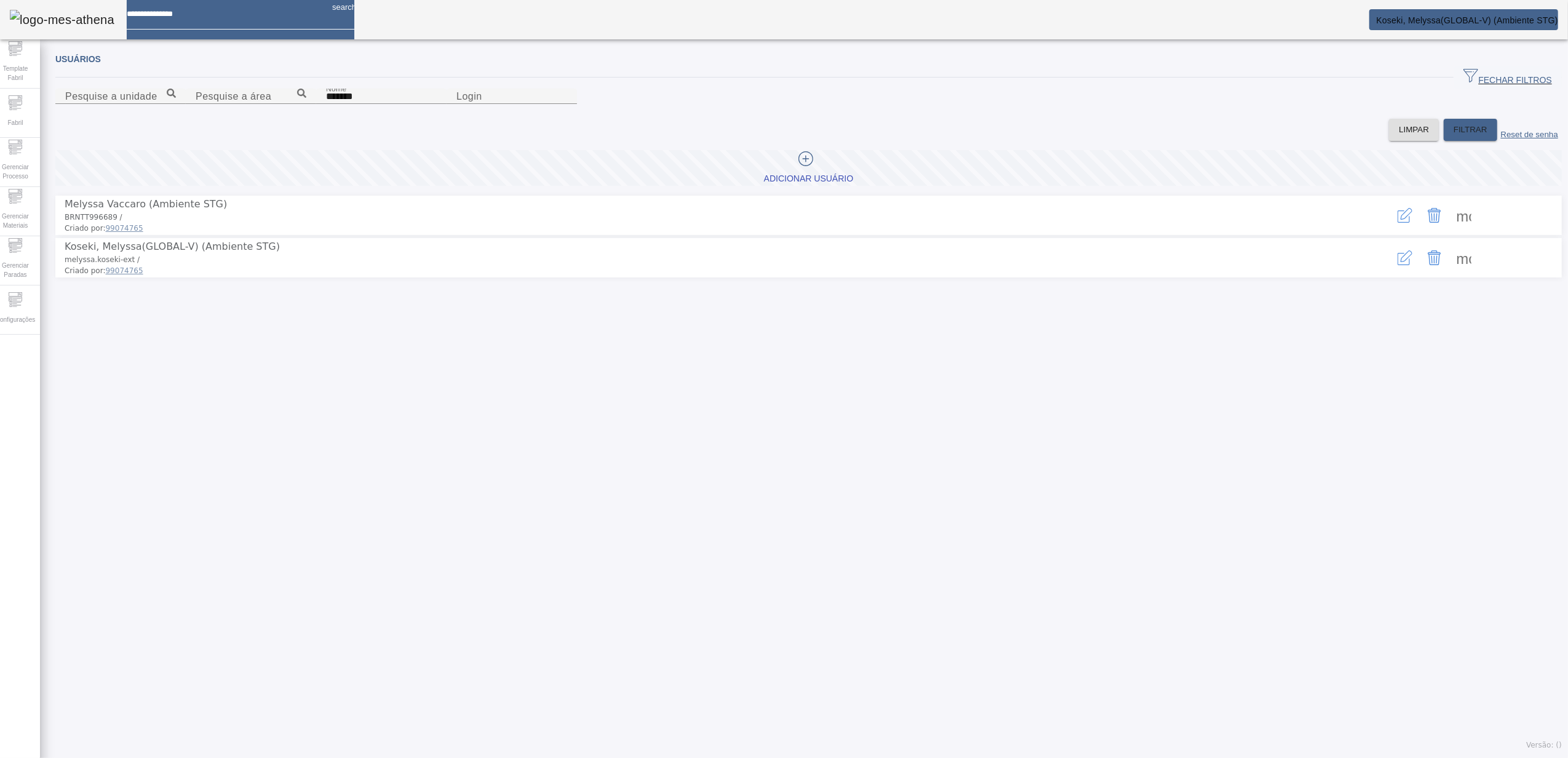
click at [1449, 273] on span at bounding box center [1463, 257] width 29 height 29
